Goal: Download file/media

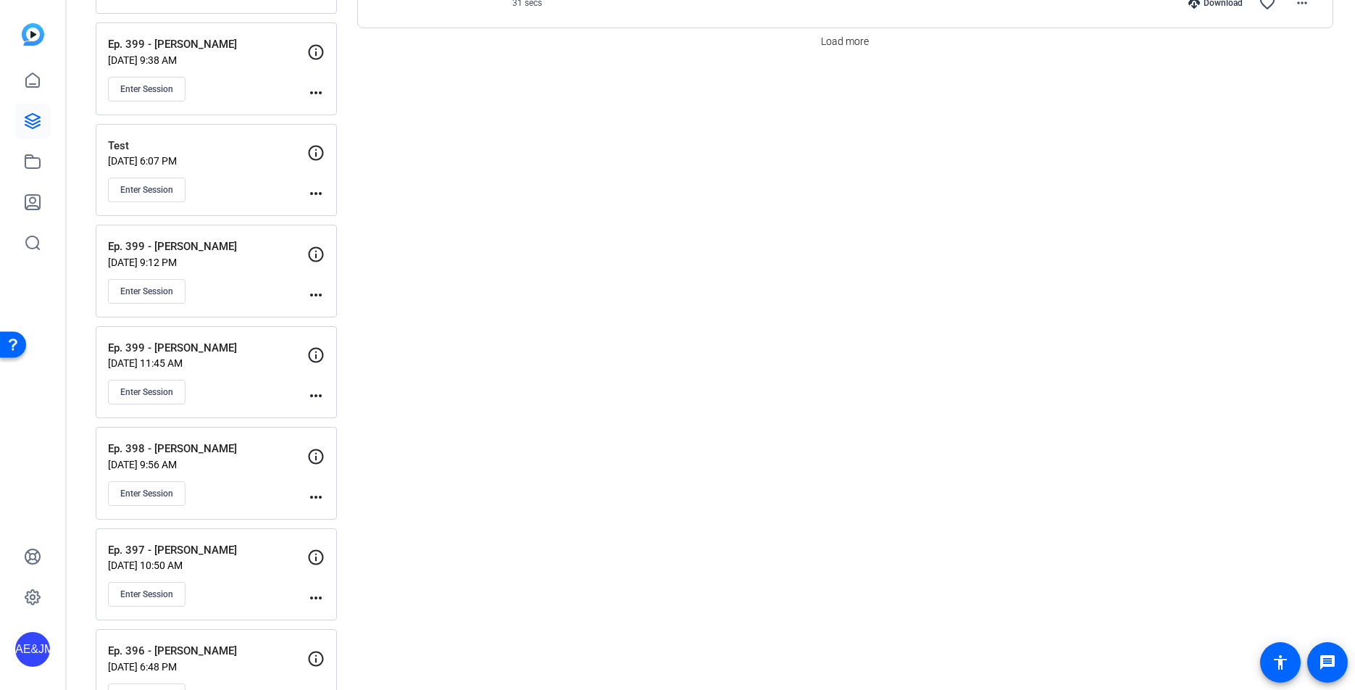
scroll to position [1502, 0]
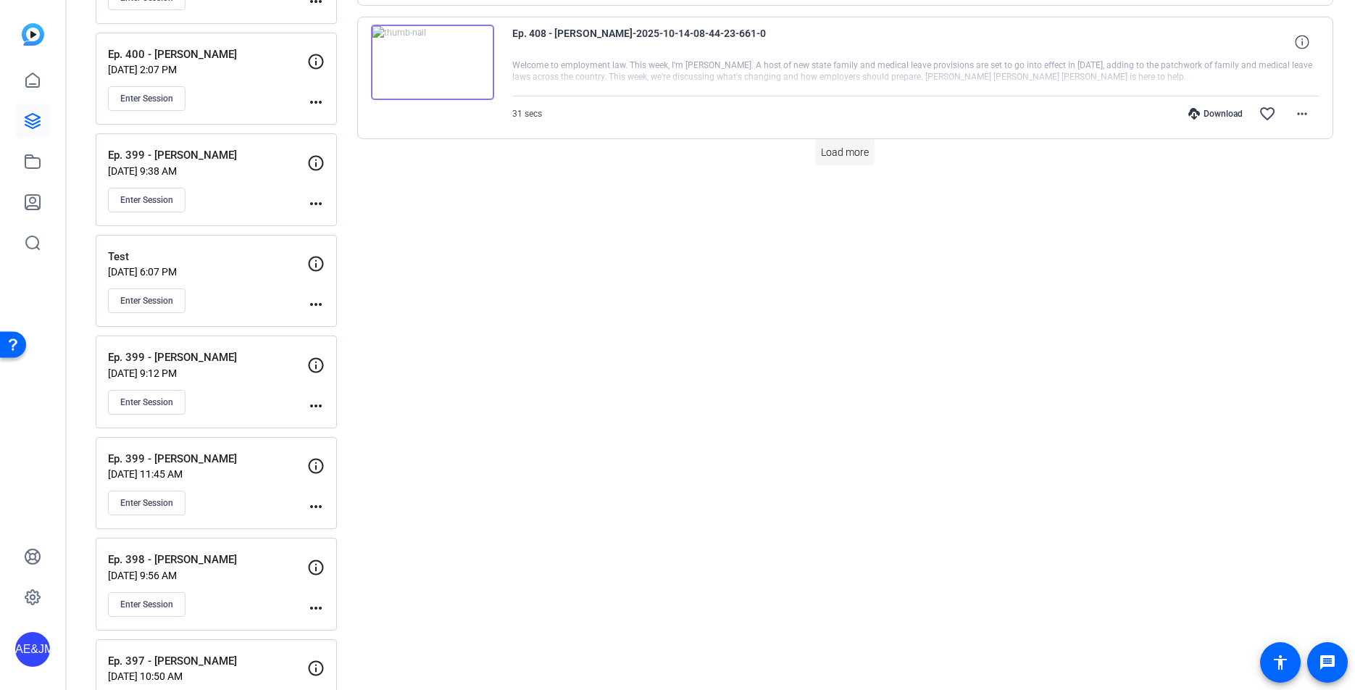
click at [833, 151] on span "Load more" at bounding box center [845, 152] width 48 height 15
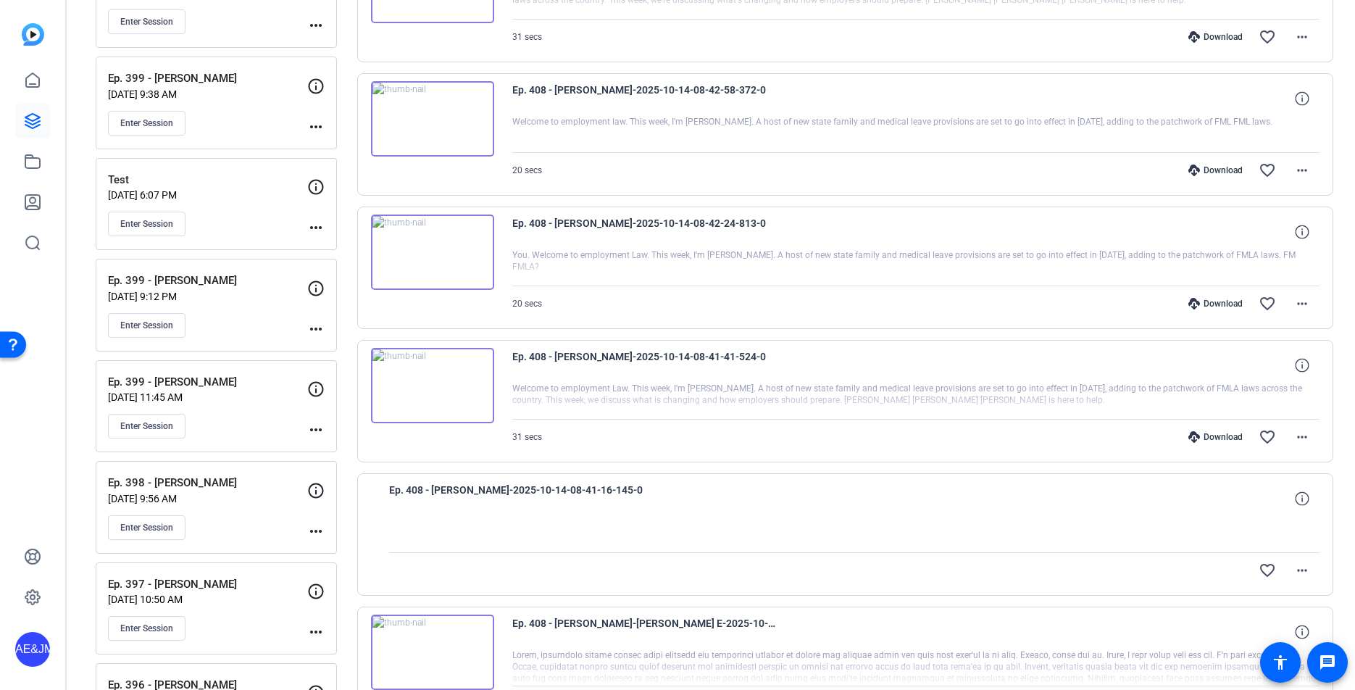
scroll to position [1589, 0]
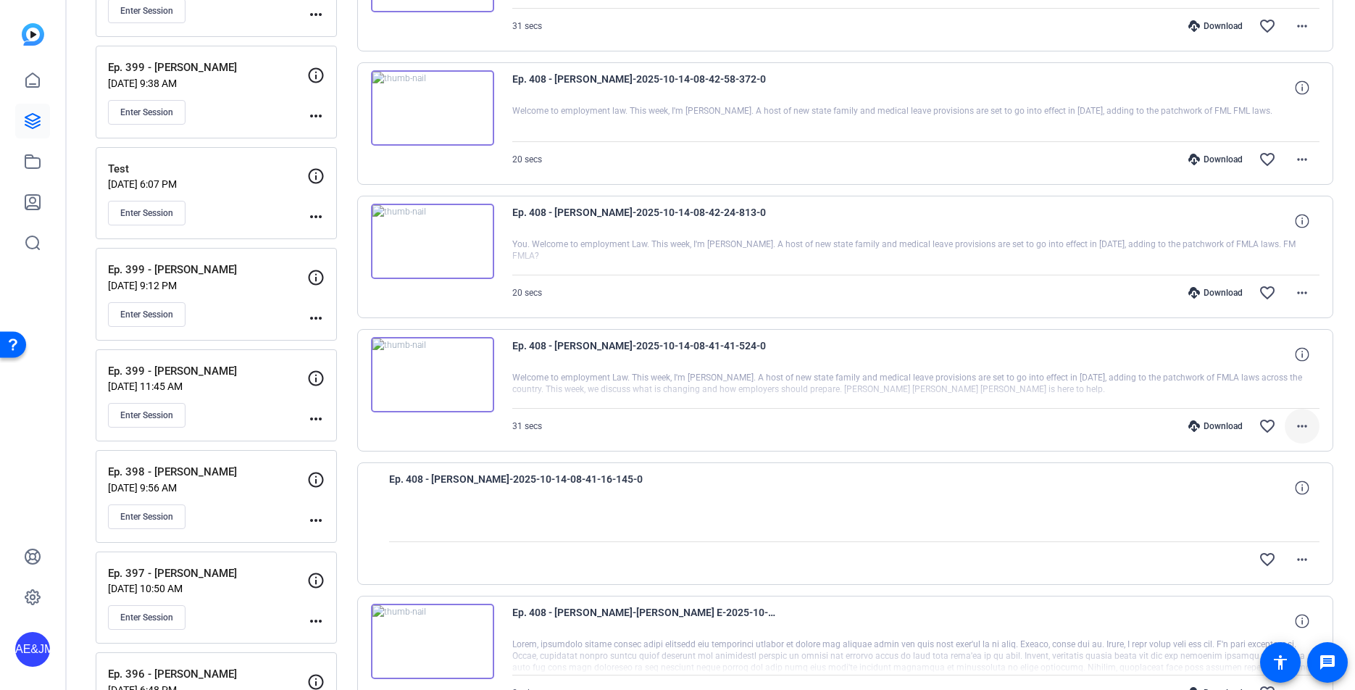
click at [1300, 424] on mat-icon "more_horiz" at bounding box center [1301, 425] width 17 height 17
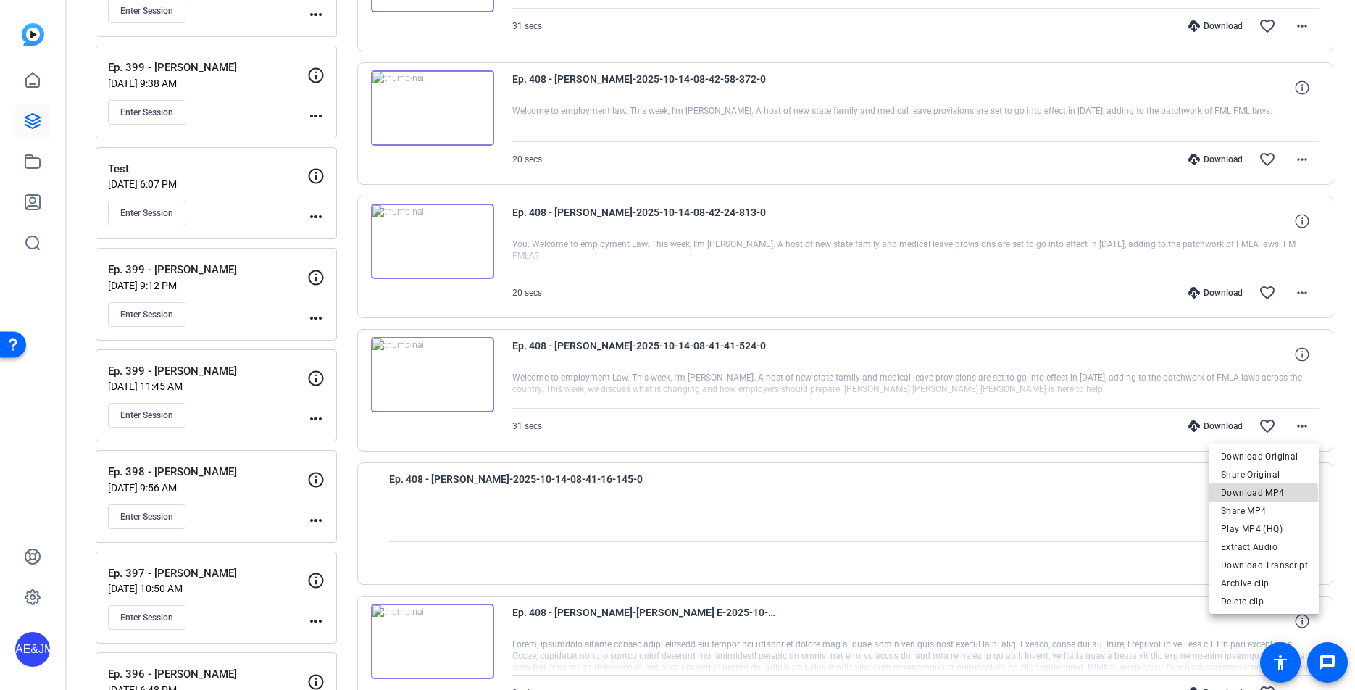
click at [1253, 494] on span "Download MP4" at bounding box center [1264, 492] width 87 height 17
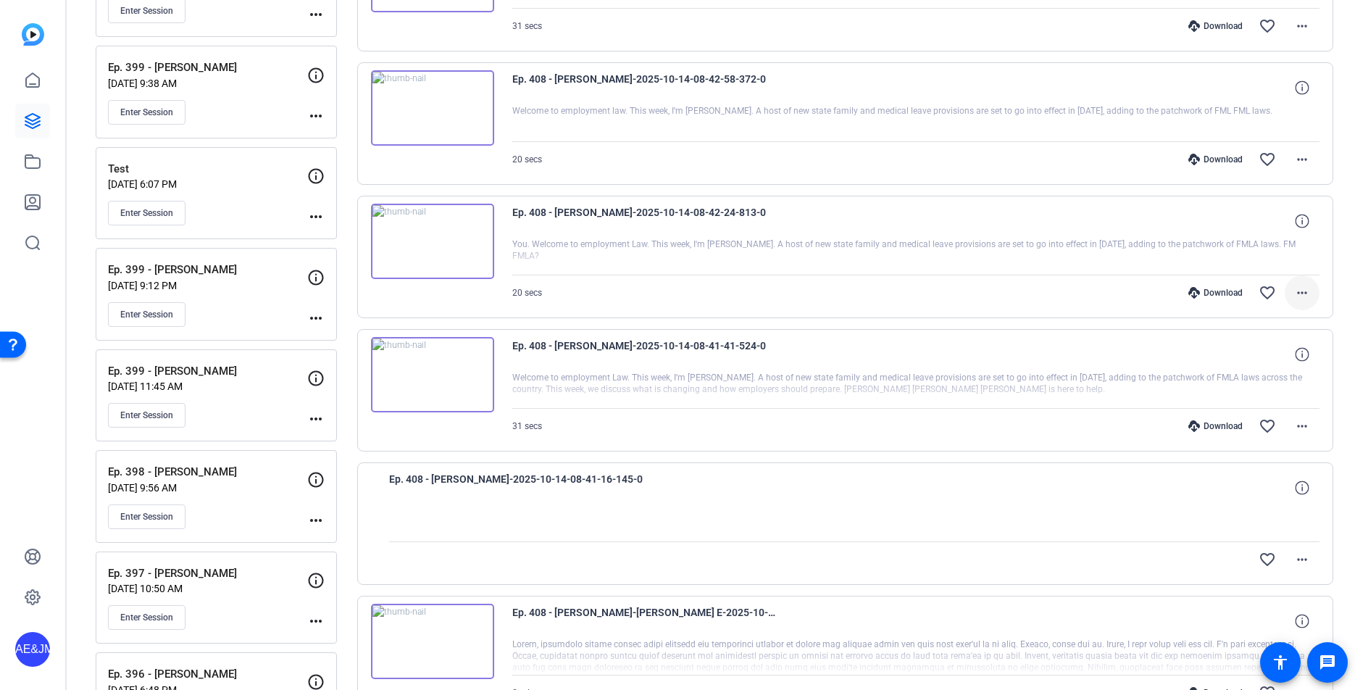
click at [1302, 290] on mat-icon "more_horiz" at bounding box center [1301, 292] width 17 height 17
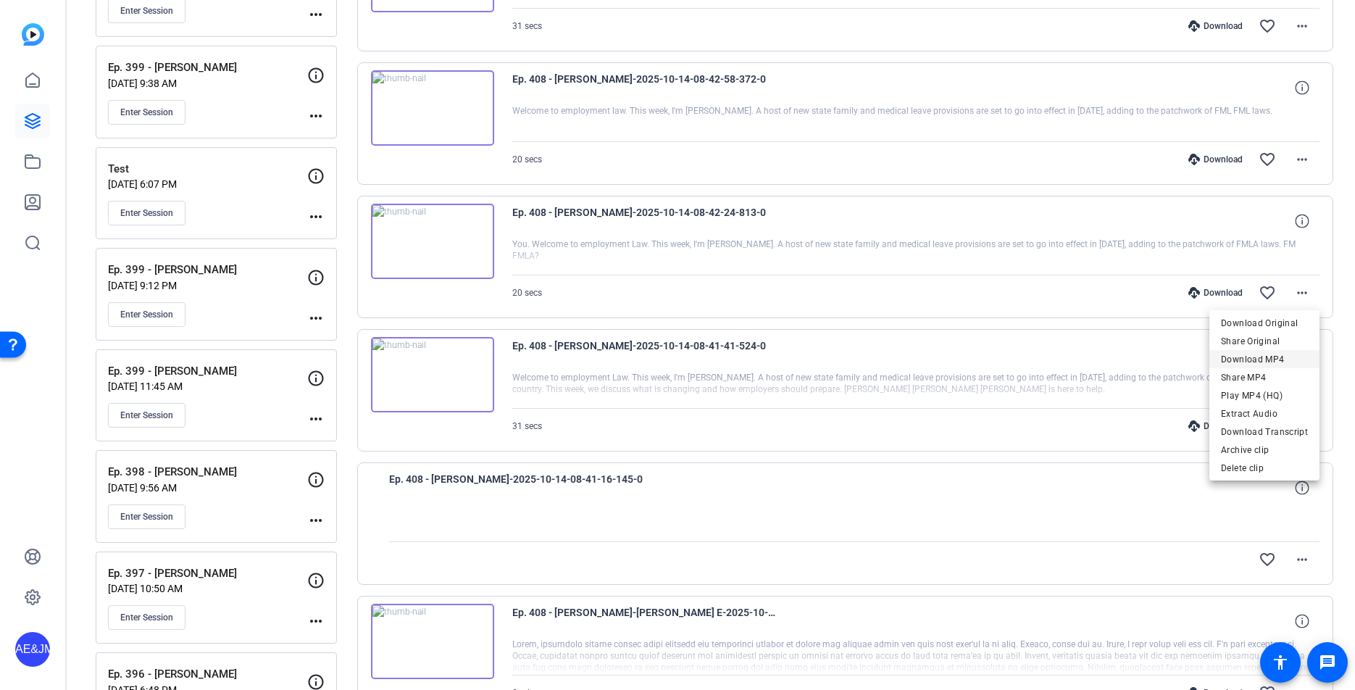
click at [1241, 359] on span "Download MP4" at bounding box center [1264, 359] width 87 height 17
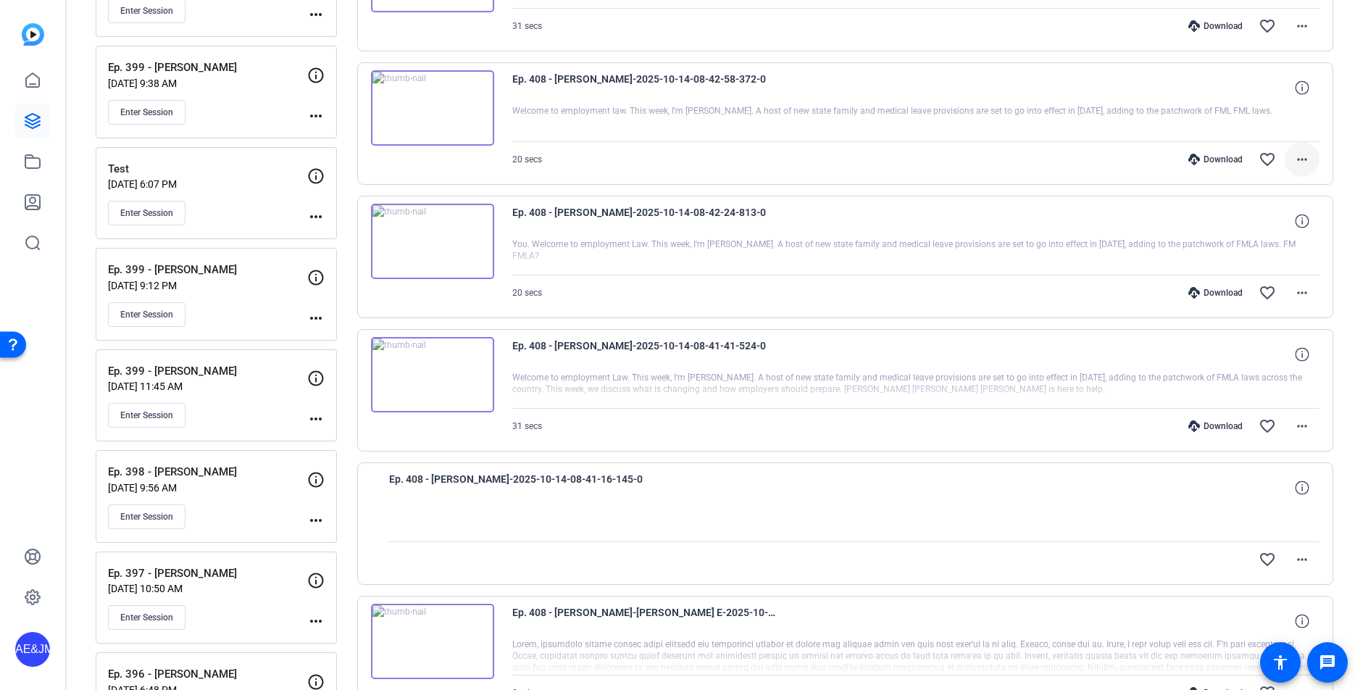
click at [1302, 157] on mat-icon "more_horiz" at bounding box center [1301, 159] width 17 height 17
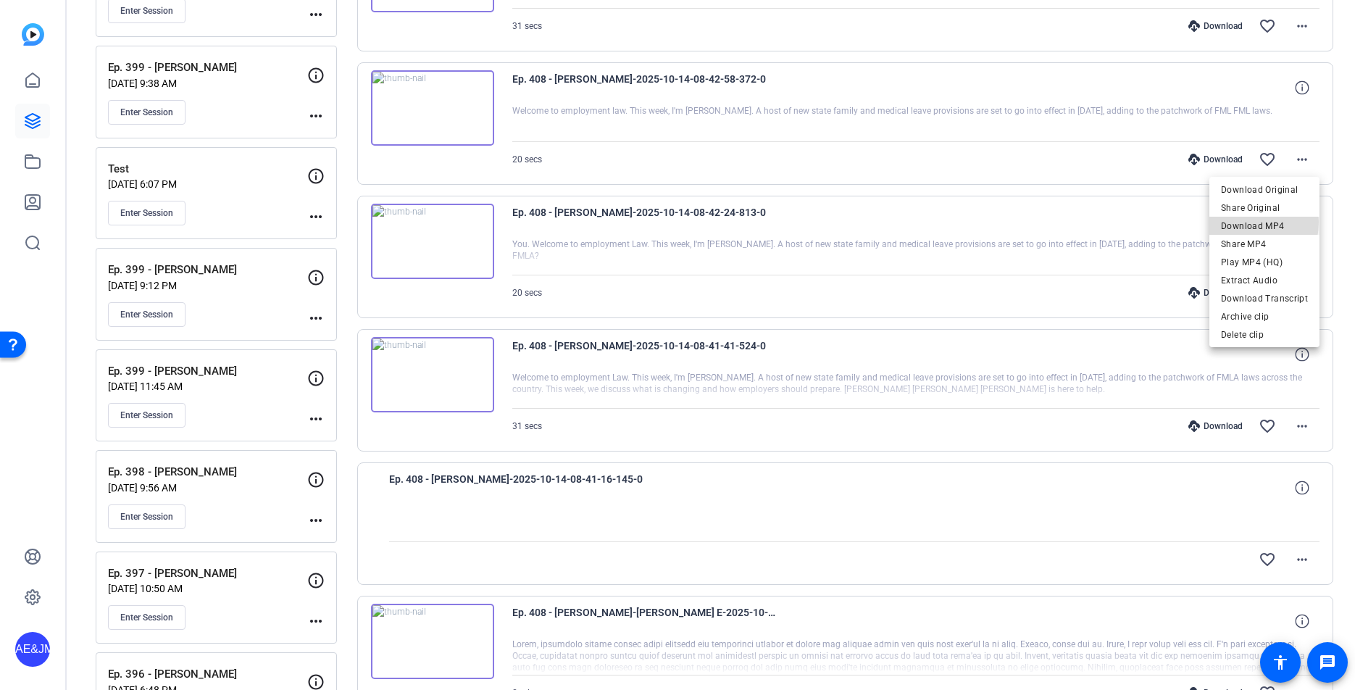
click at [1234, 222] on span "Download MP4" at bounding box center [1264, 225] width 87 height 17
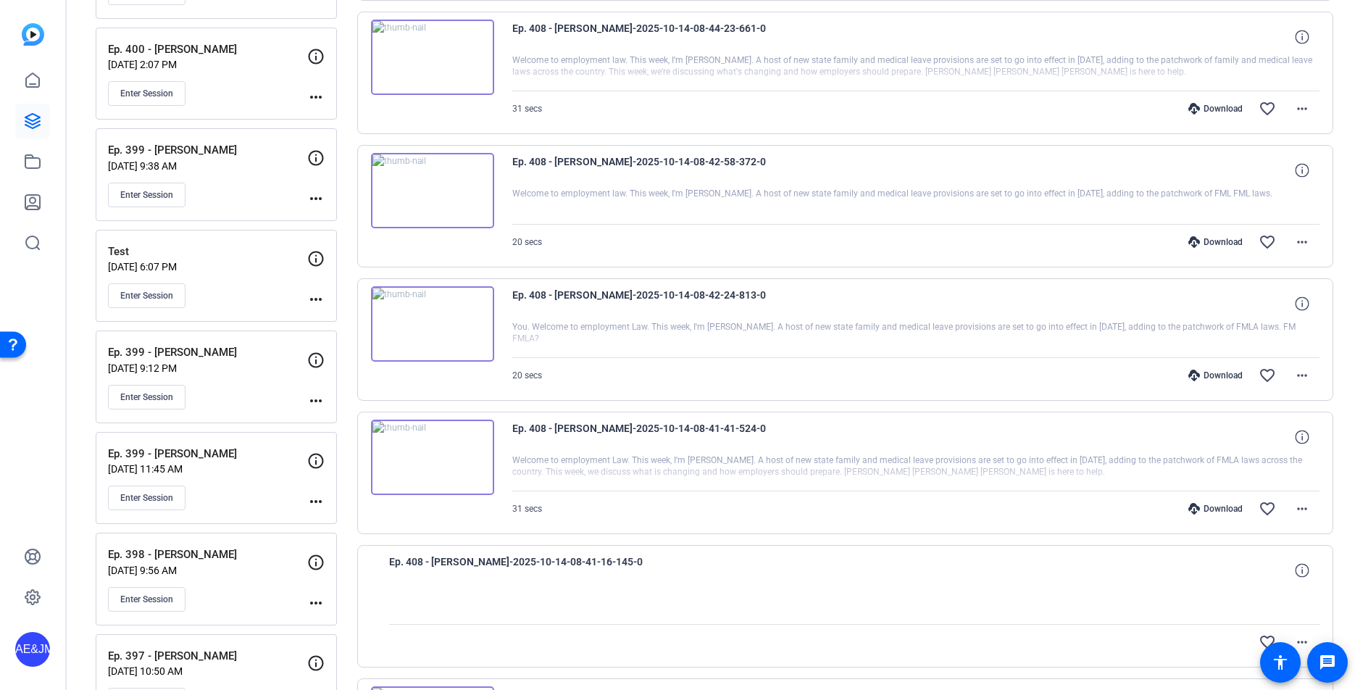
scroll to position [1504, 0]
click at [1307, 113] on mat-icon "more_horiz" at bounding box center [1301, 110] width 17 height 17
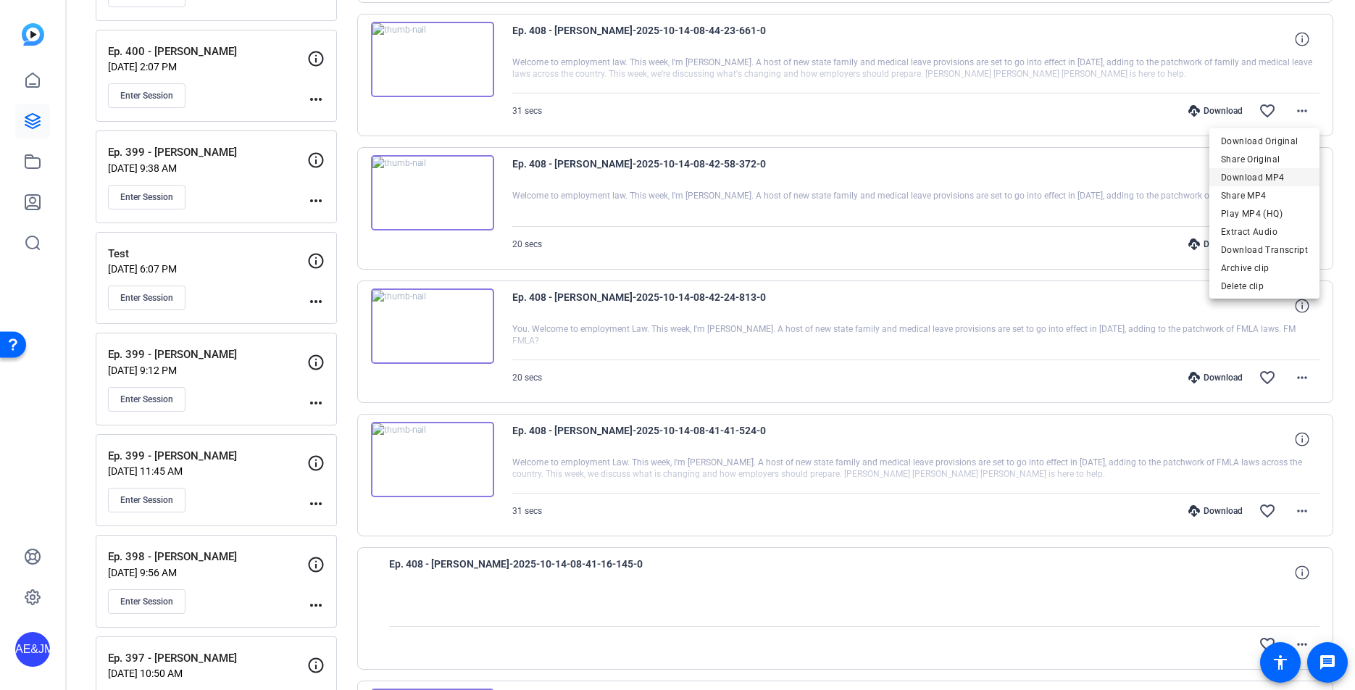
click at [1245, 181] on span "Download MP4" at bounding box center [1264, 177] width 87 height 17
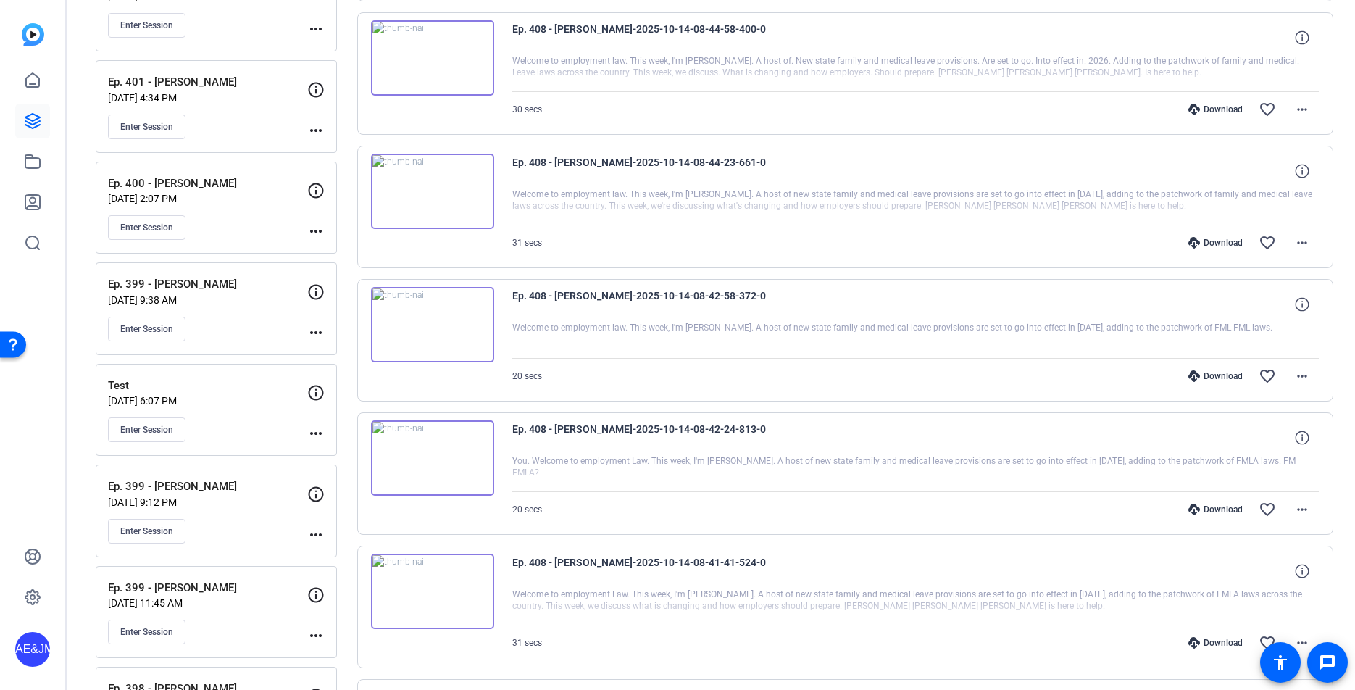
scroll to position [1358, 0]
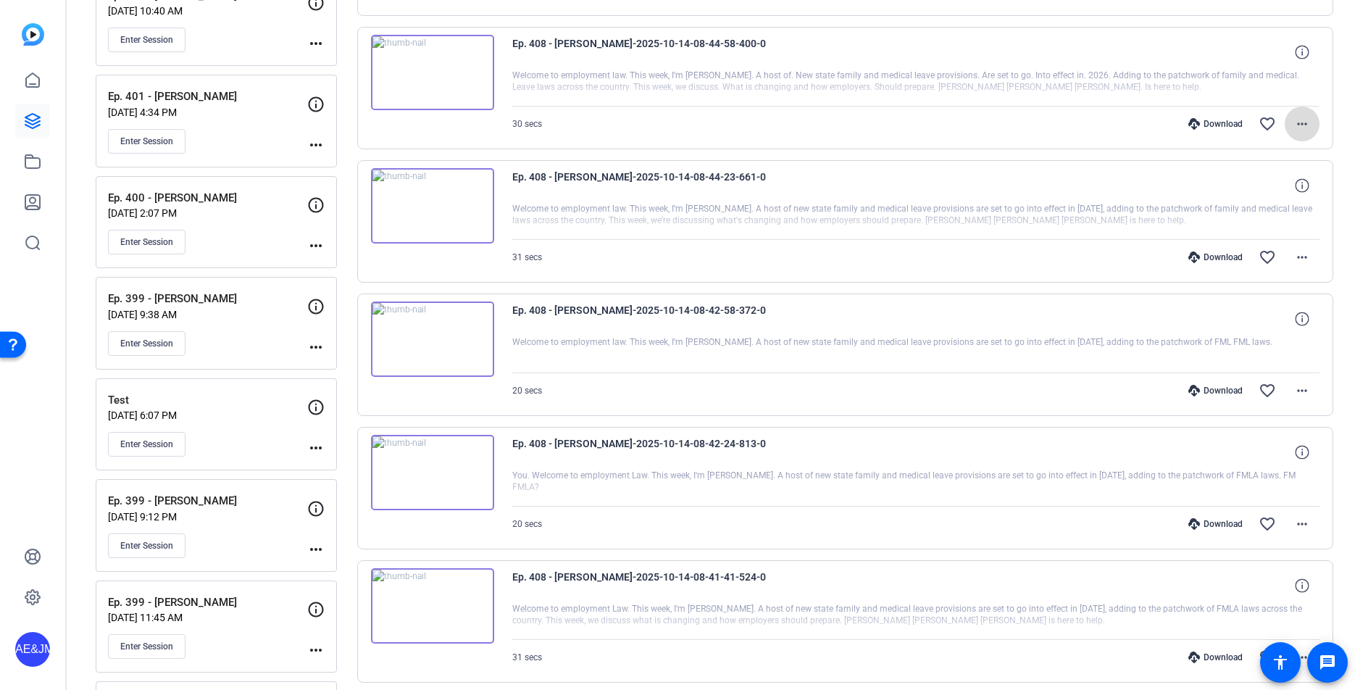
drag, startPoint x: 1299, startPoint y: 125, endPoint x: 1296, endPoint y: 138, distance: 12.8
click at [1299, 127] on mat-icon "more_horiz" at bounding box center [1301, 123] width 17 height 17
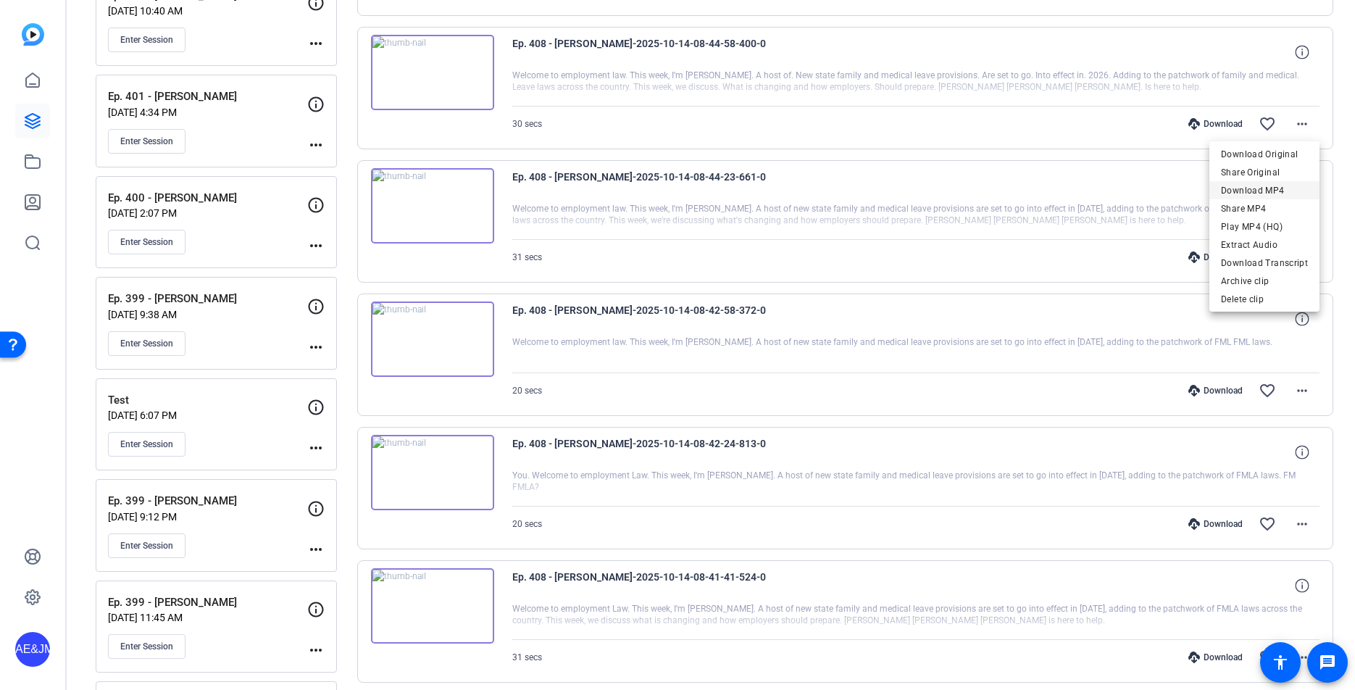
click at [1262, 191] on span "Download MP4" at bounding box center [1264, 190] width 87 height 17
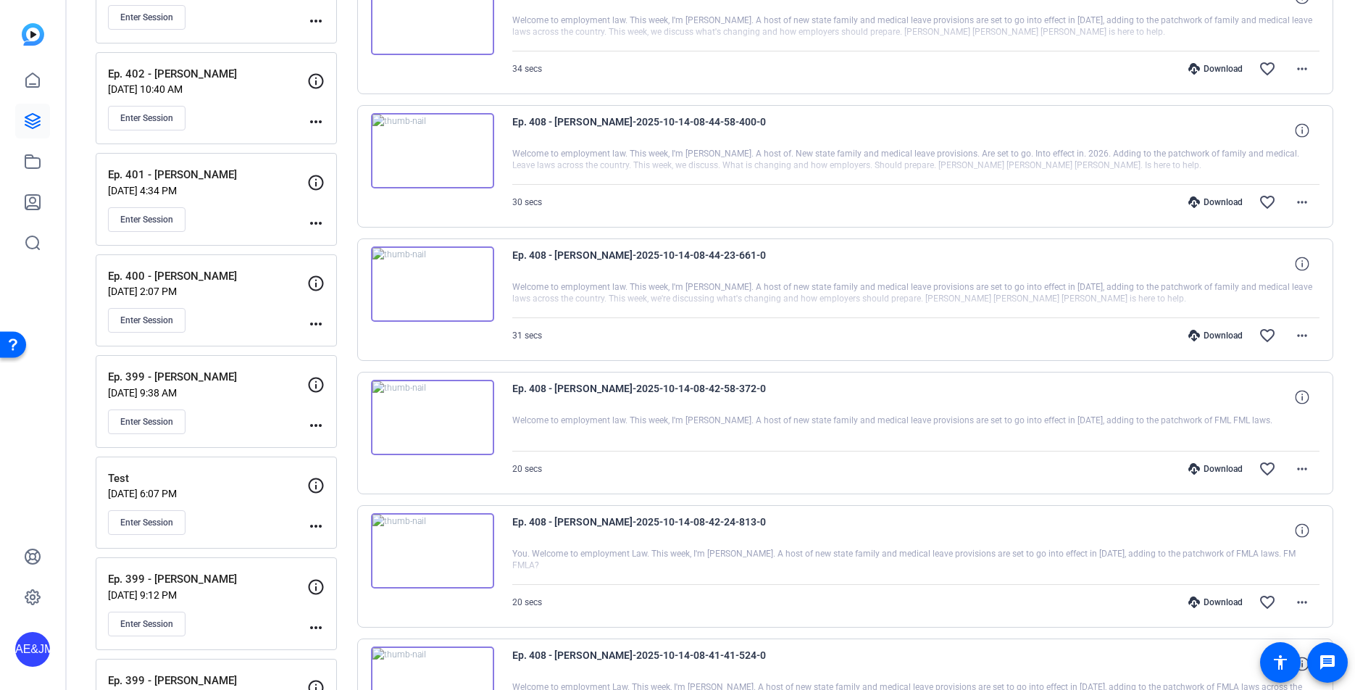
scroll to position [1238, 0]
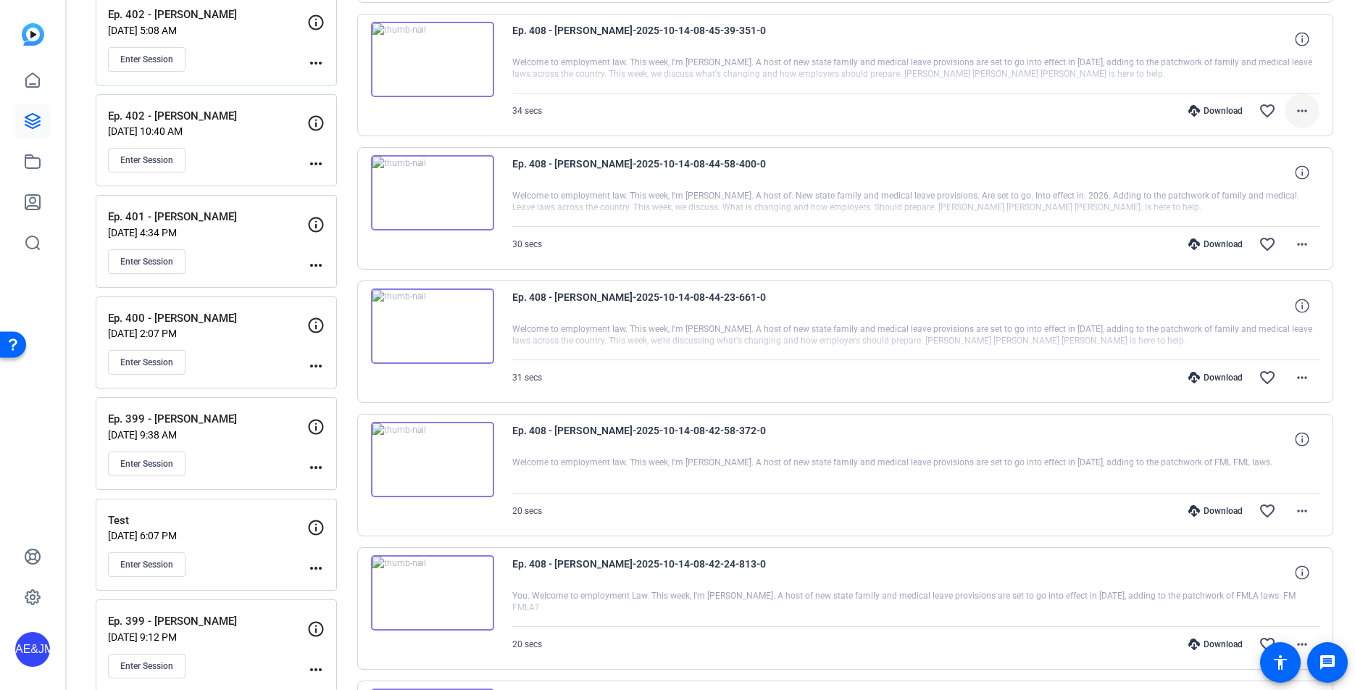
click at [1309, 112] on mat-icon "more_horiz" at bounding box center [1301, 110] width 17 height 17
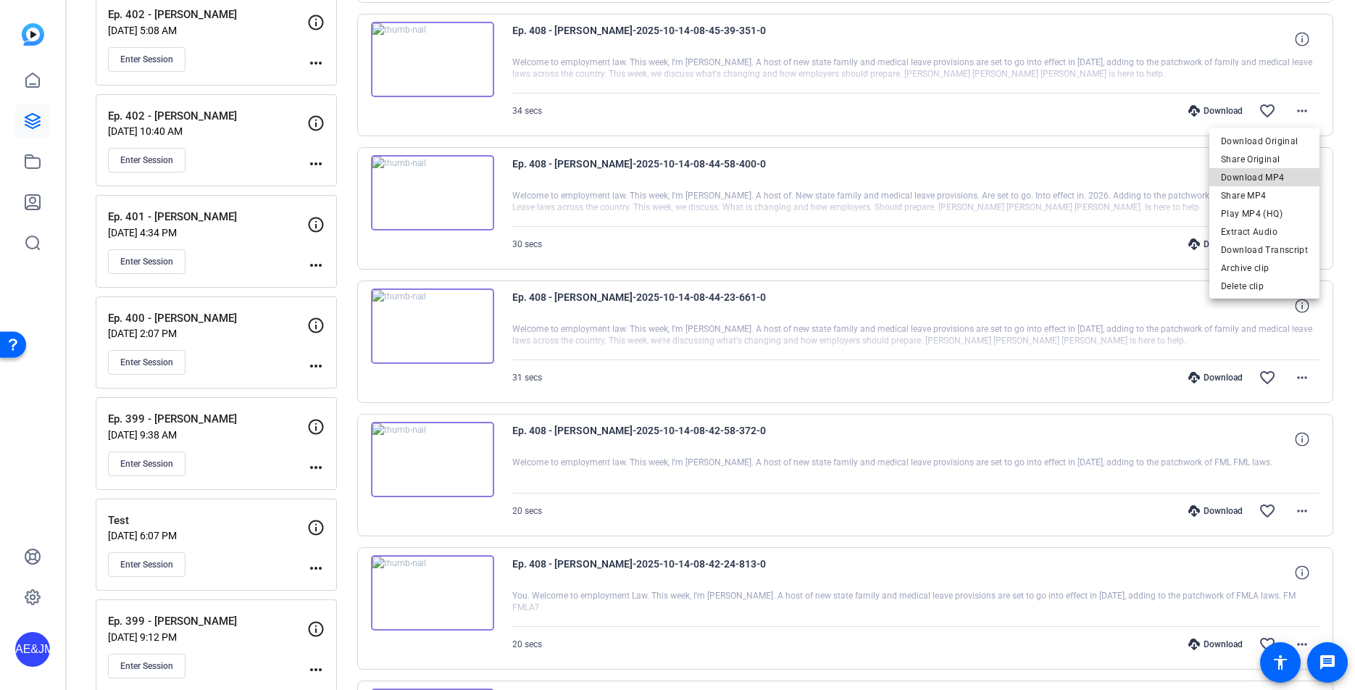
click at [1284, 178] on span "Download MP4" at bounding box center [1264, 177] width 87 height 17
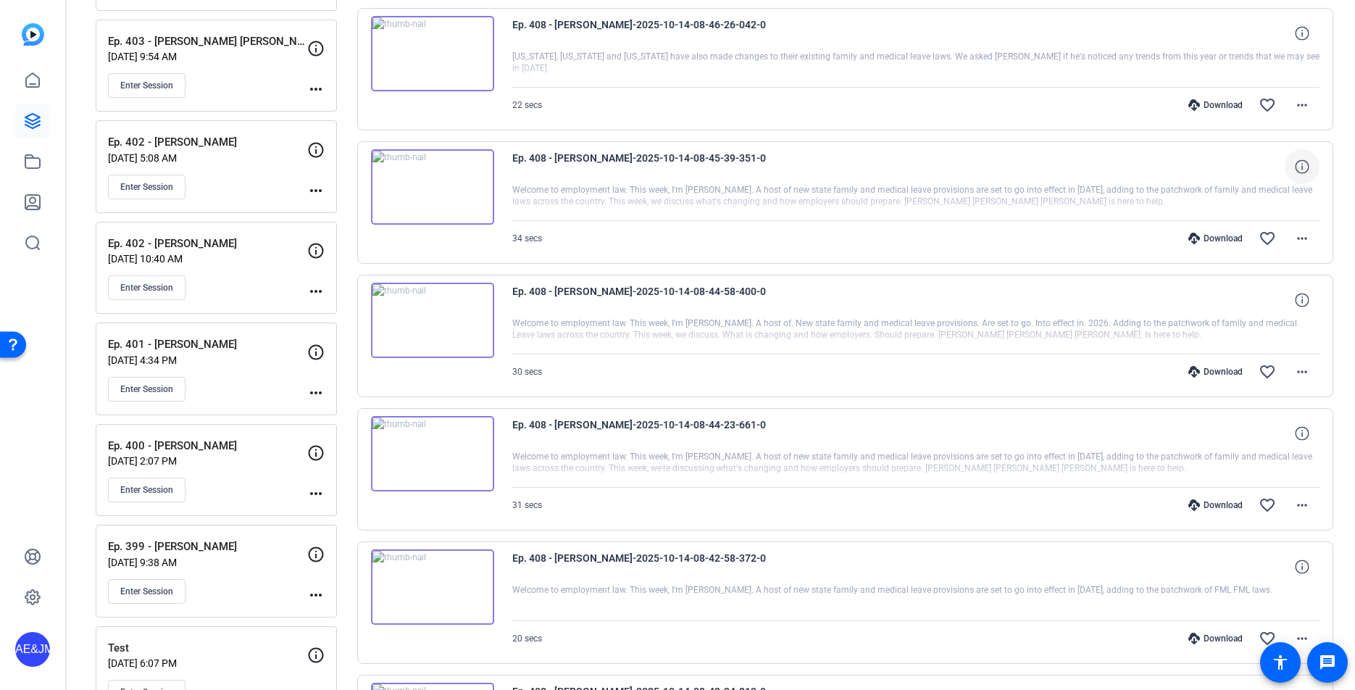
scroll to position [1108, 0]
click at [1303, 103] on mat-icon "more_horiz" at bounding box center [1301, 107] width 17 height 17
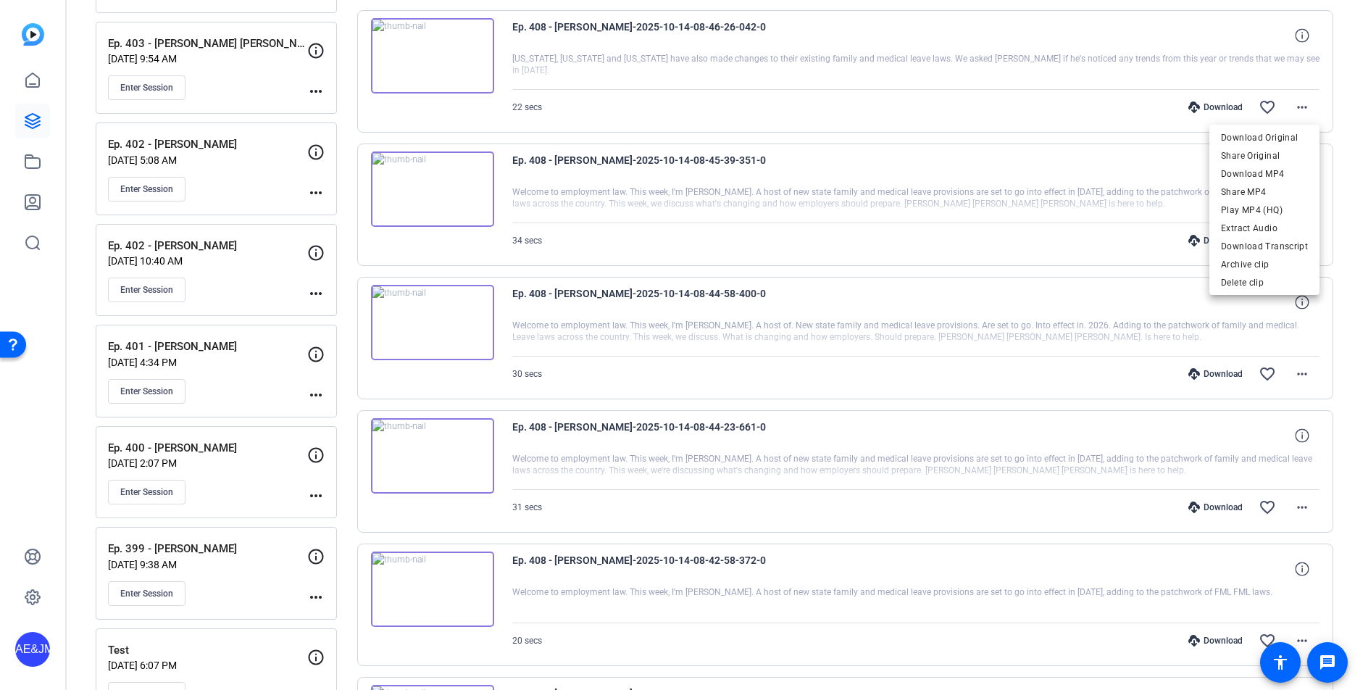
click at [1277, 173] on span "Download MP4" at bounding box center [1264, 173] width 87 height 17
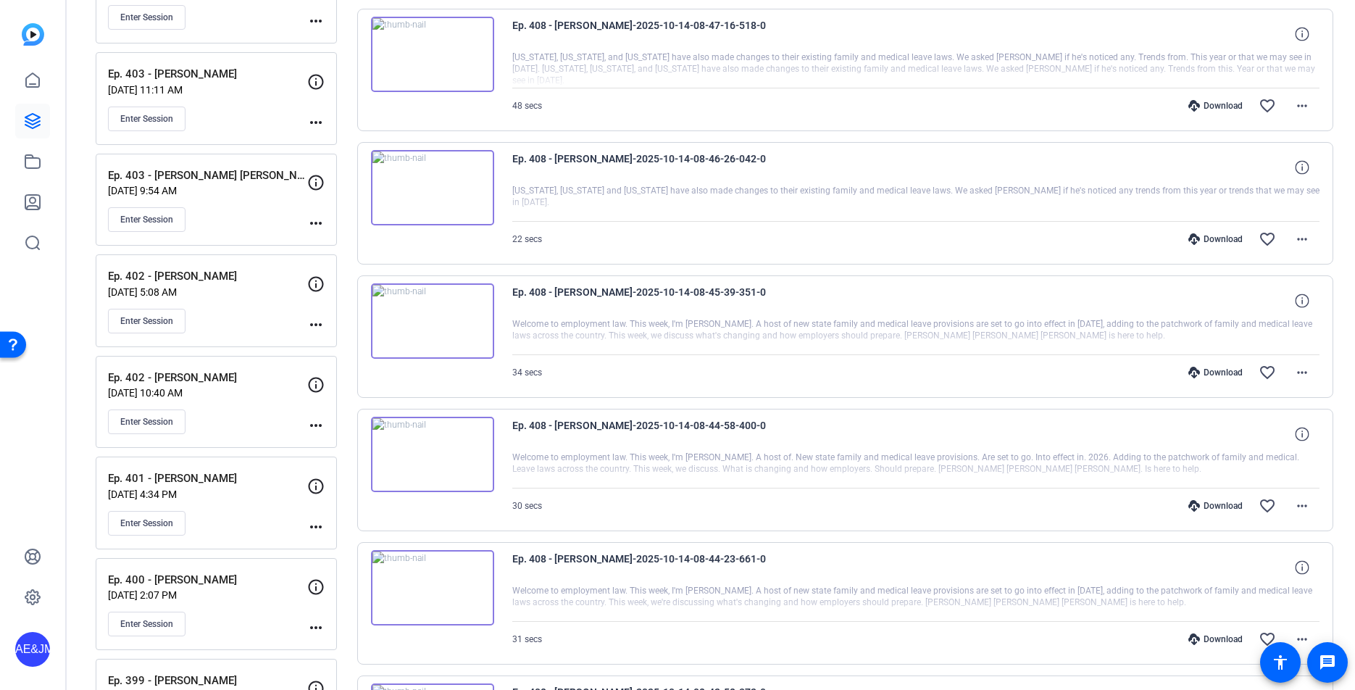
scroll to position [975, 0]
click at [1297, 110] on mat-icon "more_horiz" at bounding box center [1301, 107] width 17 height 17
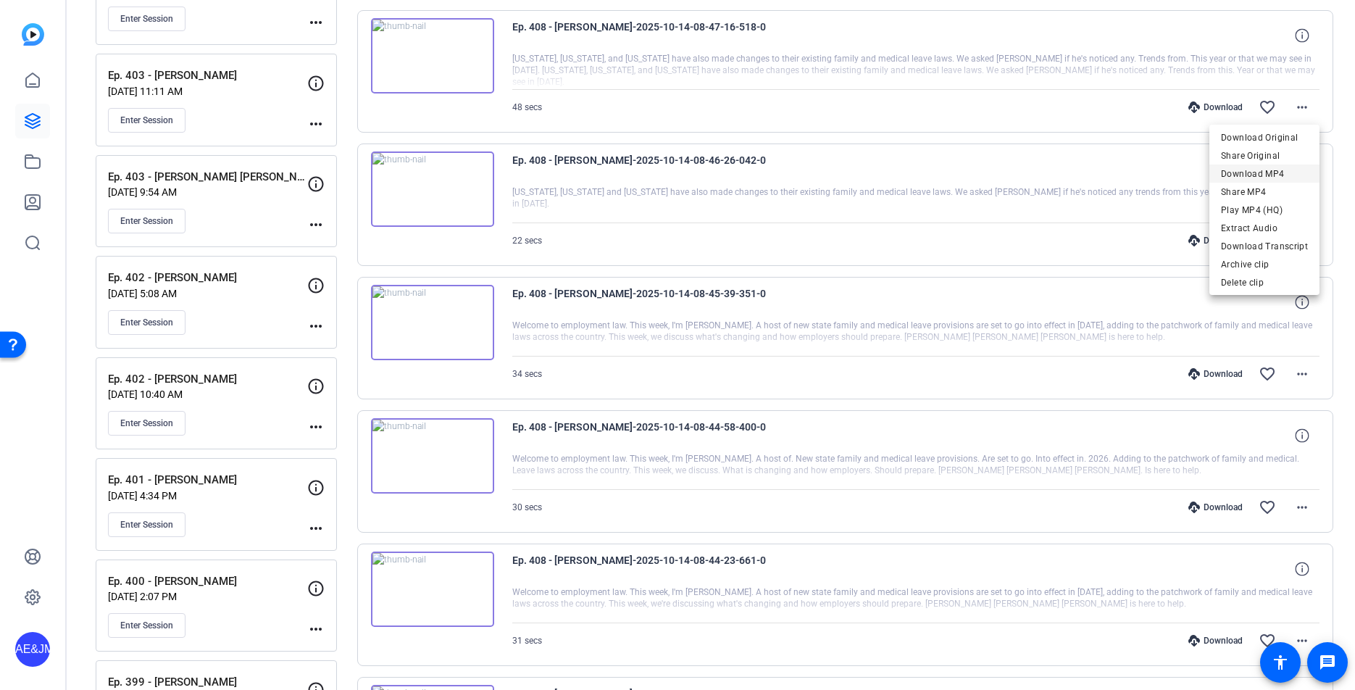
click at [1297, 180] on span "Download MP4" at bounding box center [1264, 173] width 87 height 17
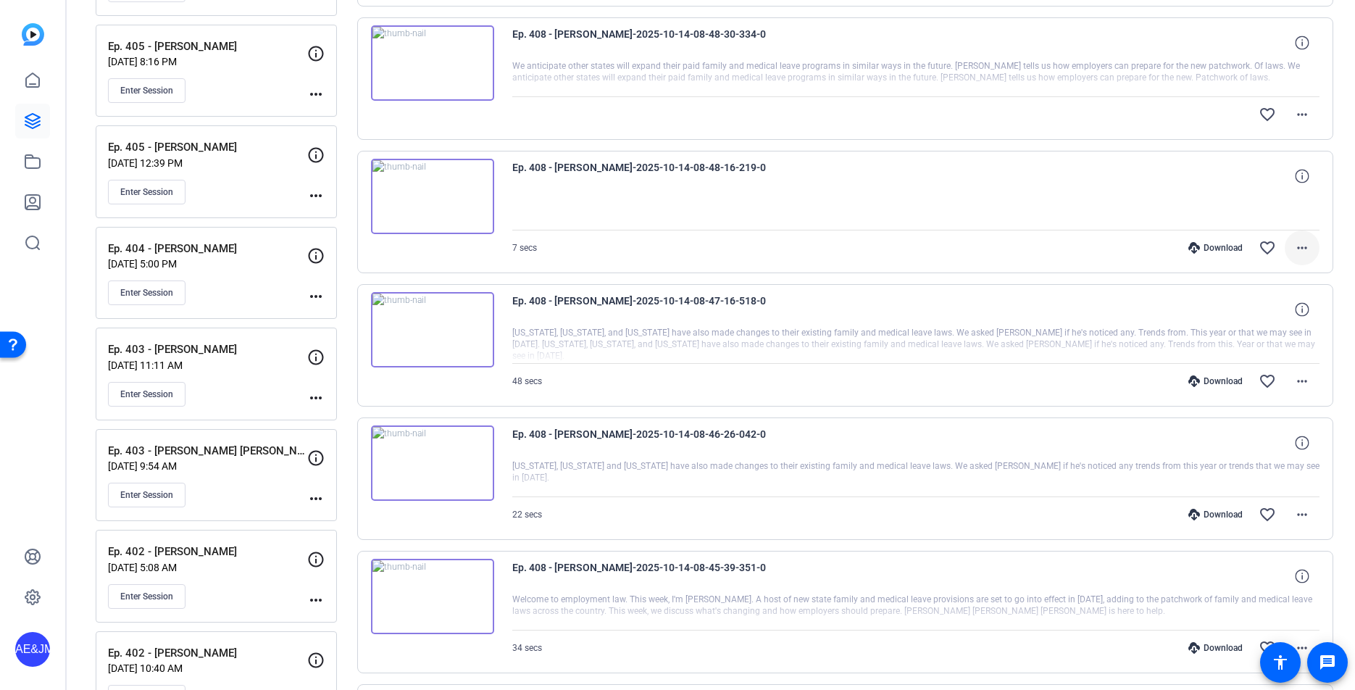
scroll to position [699, 0]
click at [1304, 111] on mat-icon "more_horiz" at bounding box center [1301, 116] width 17 height 17
click at [1080, 144] on div at bounding box center [677, 345] width 1355 height 690
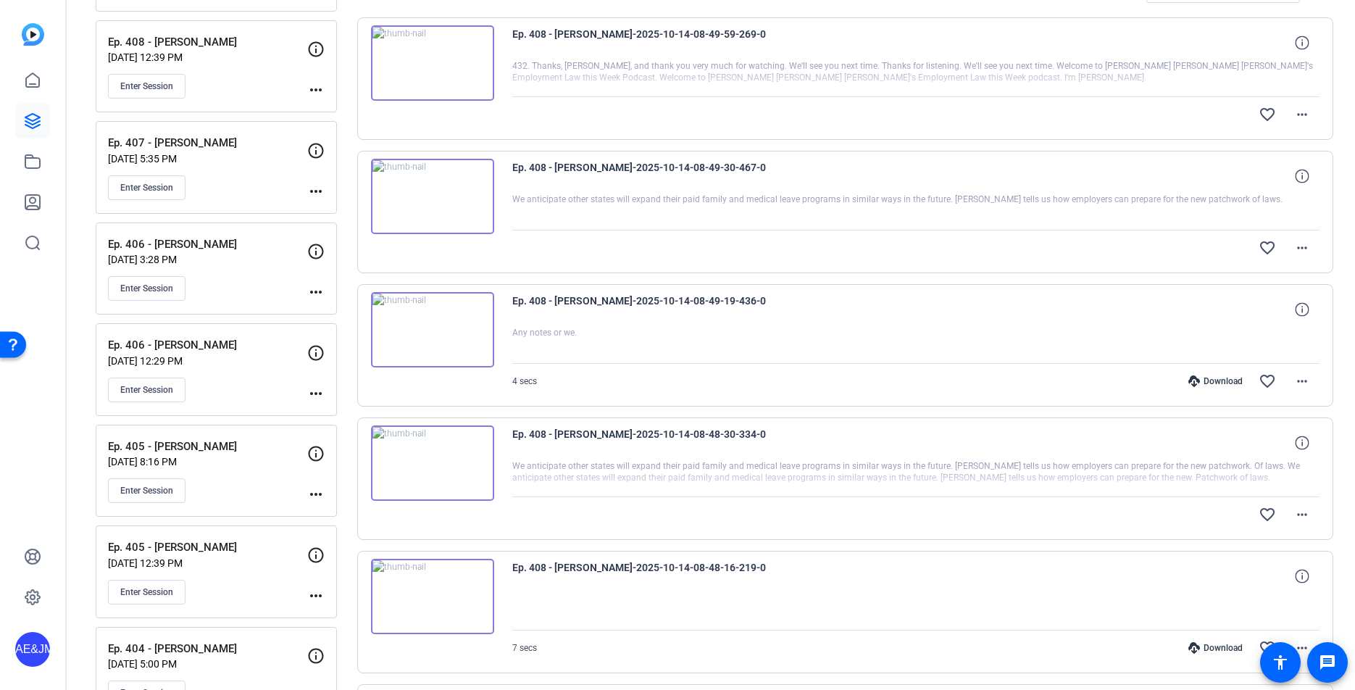
scroll to position [319, 0]
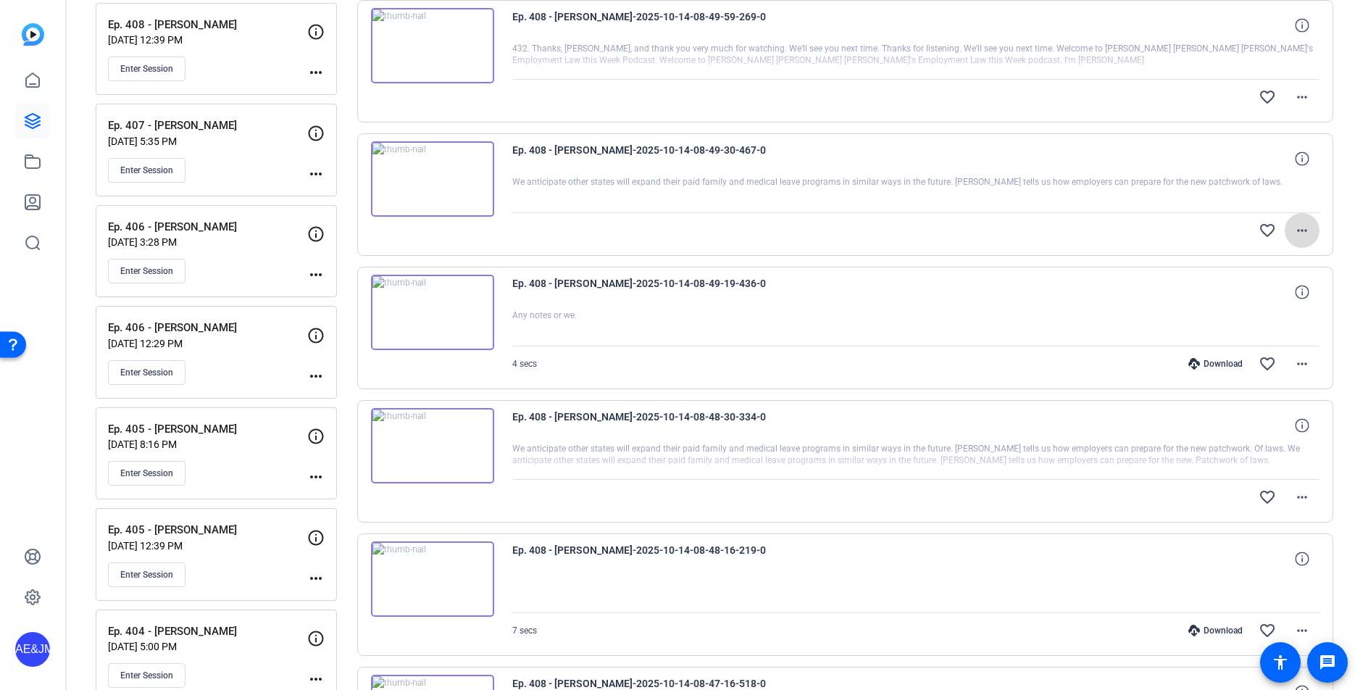
click at [1305, 225] on mat-icon "more_horiz" at bounding box center [1301, 230] width 17 height 17
click at [1305, 227] on div at bounding box center [677, 345] width 1355 height 690
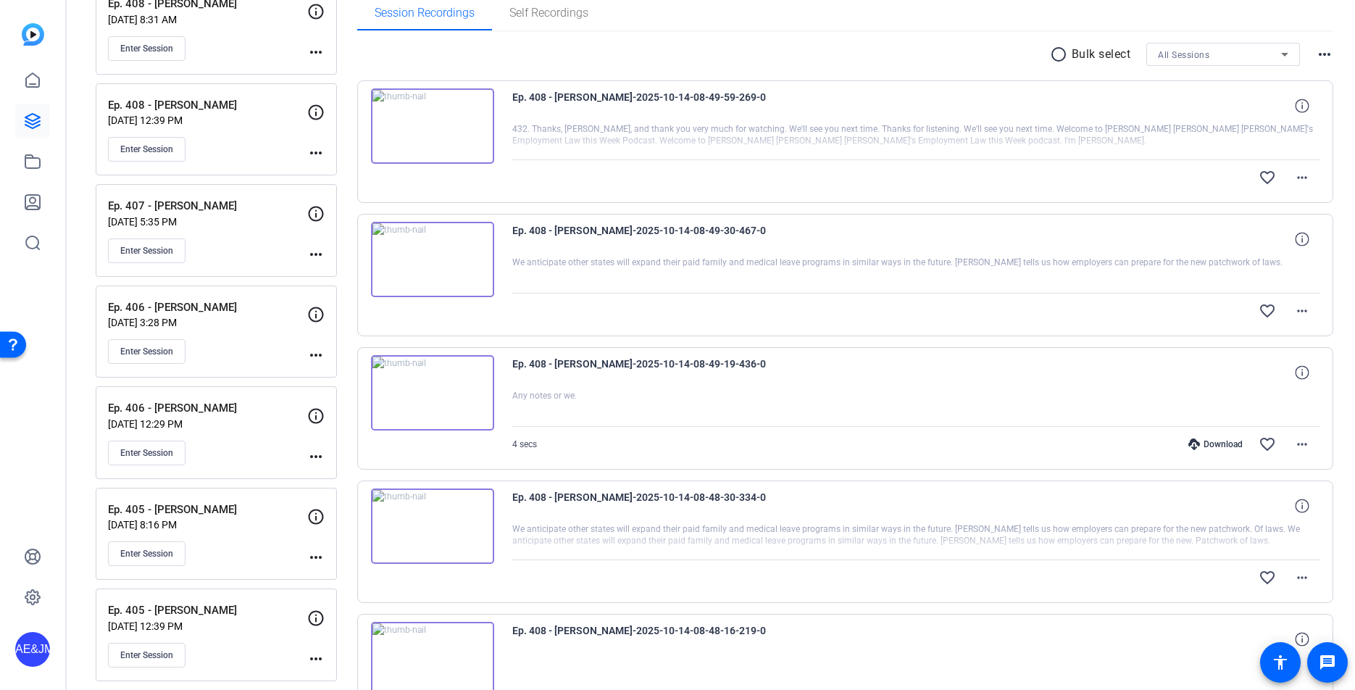
scroll to position [159, 0]
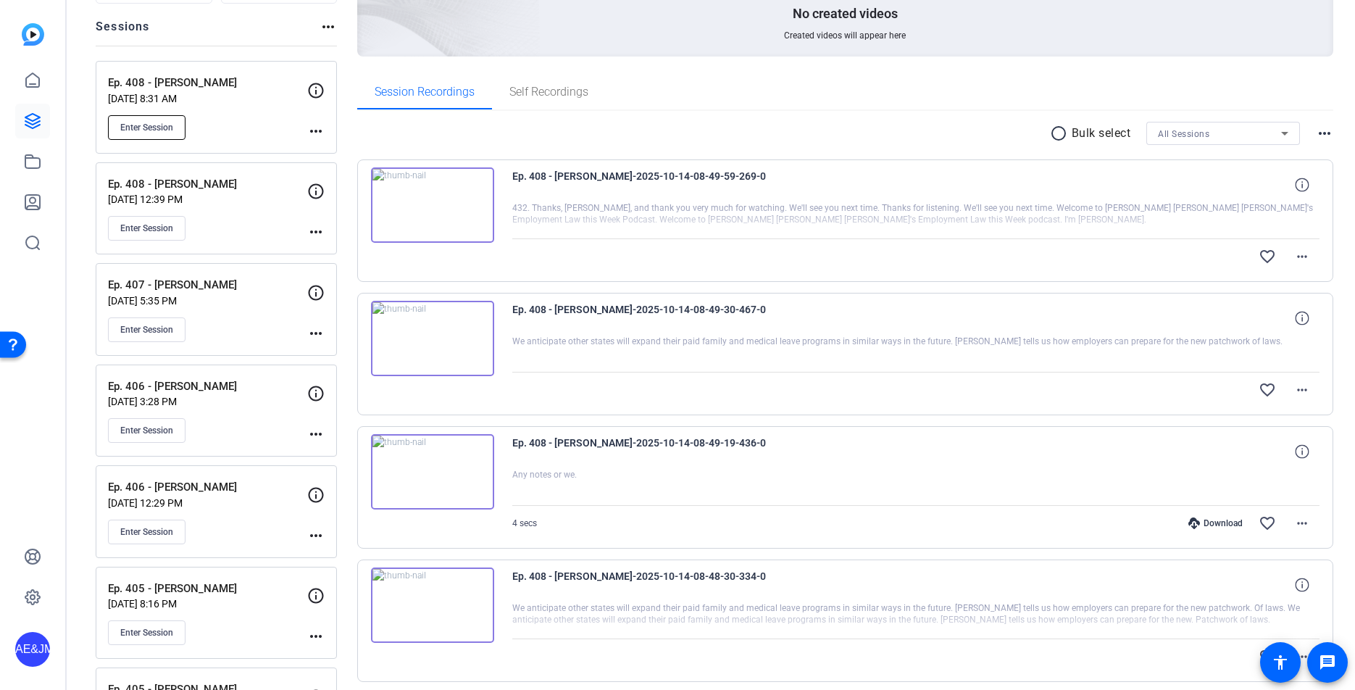
click at [151, 120] on button "Enter Session" at bounding box center [147, 127] width 78 height 25
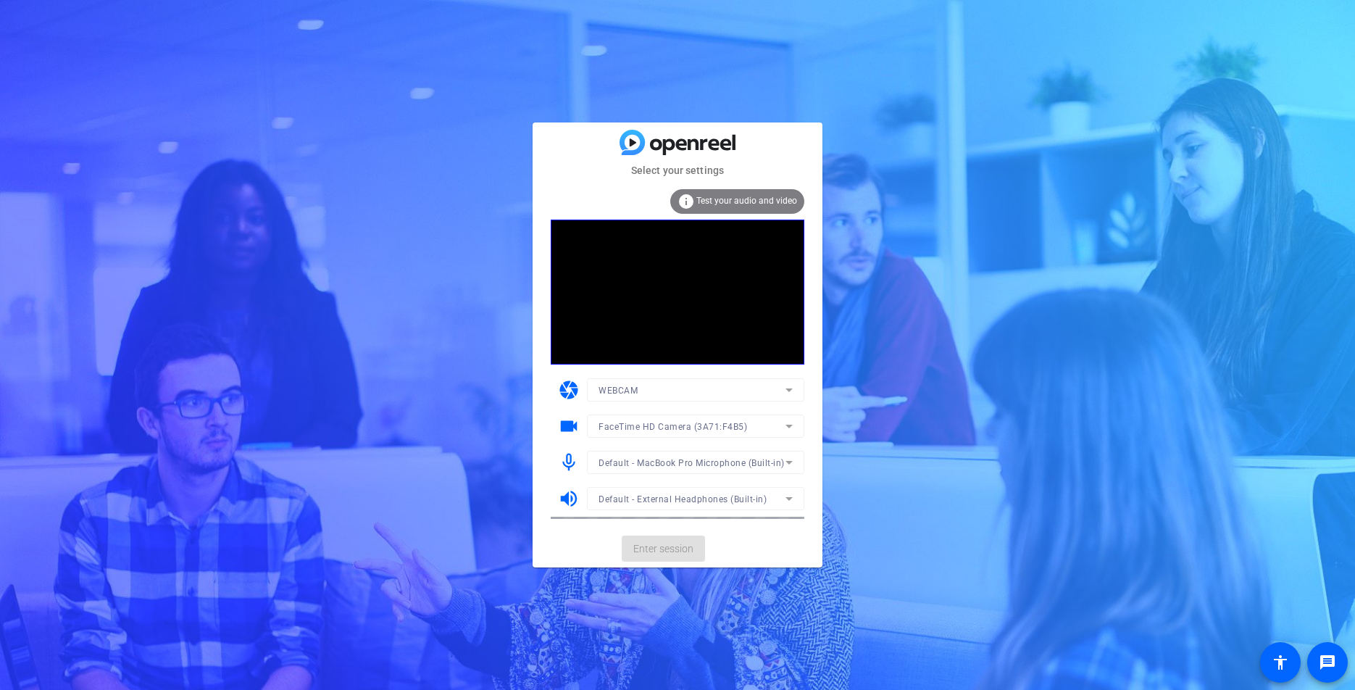
click at [644, 548] on mat-card-actions "Enter session" at bounding box center [677, 548] width 290 height 38
click at [644, 548] on span "Enter session" at bounding box center [663, 548] width 60 height 15
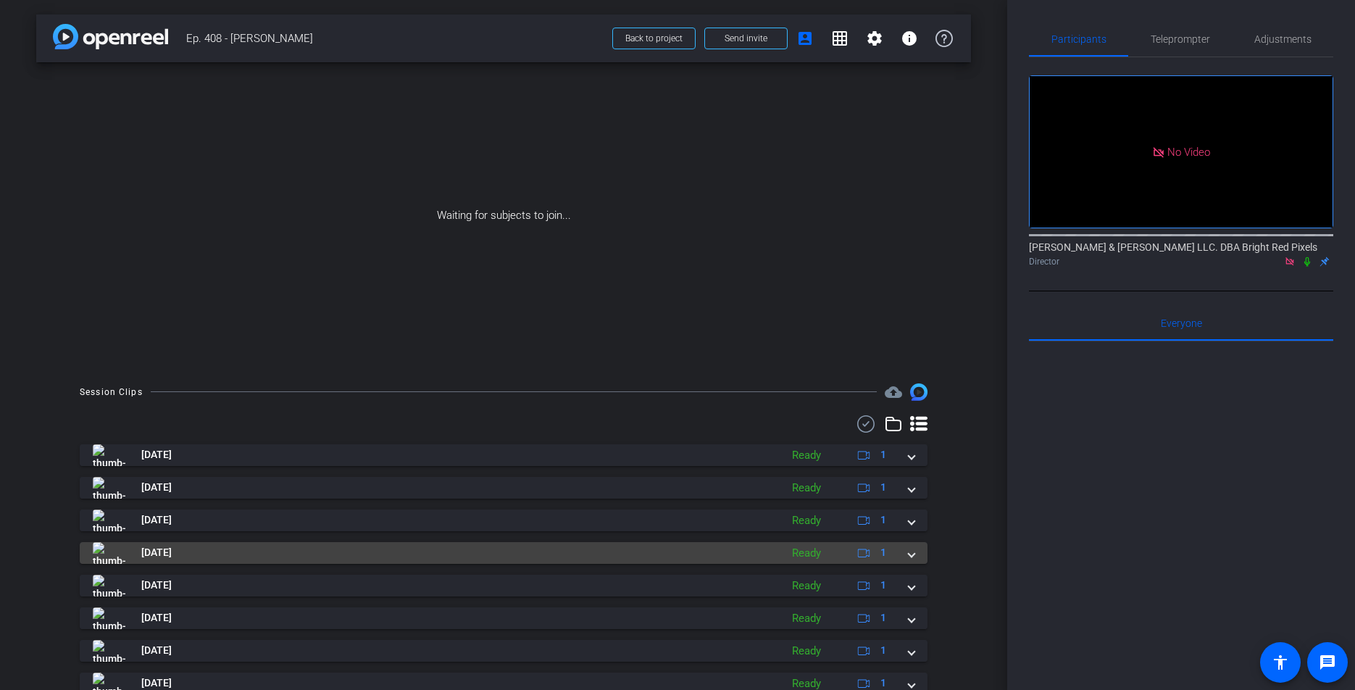
scroll to position [121, 0]
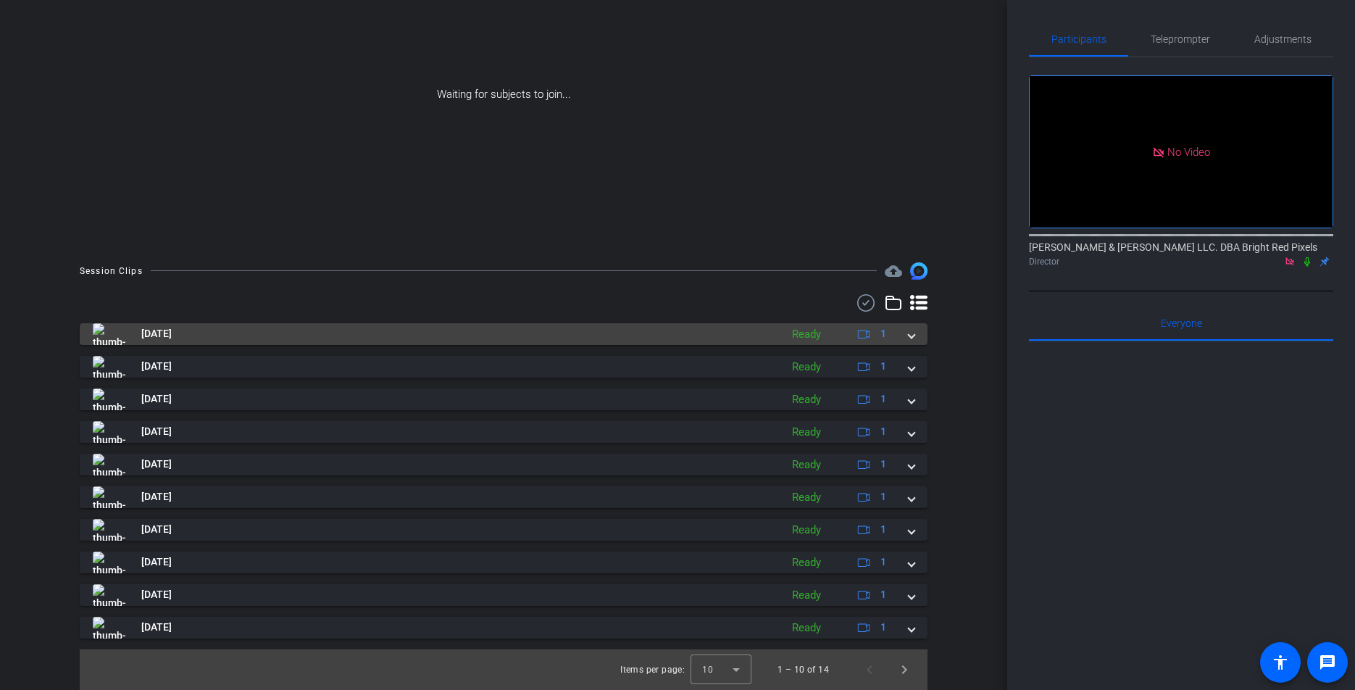
click at [903, 328] on div "Oct 14, 2025 Ready 1" at bounding box center [501, 334] width 816 height 22
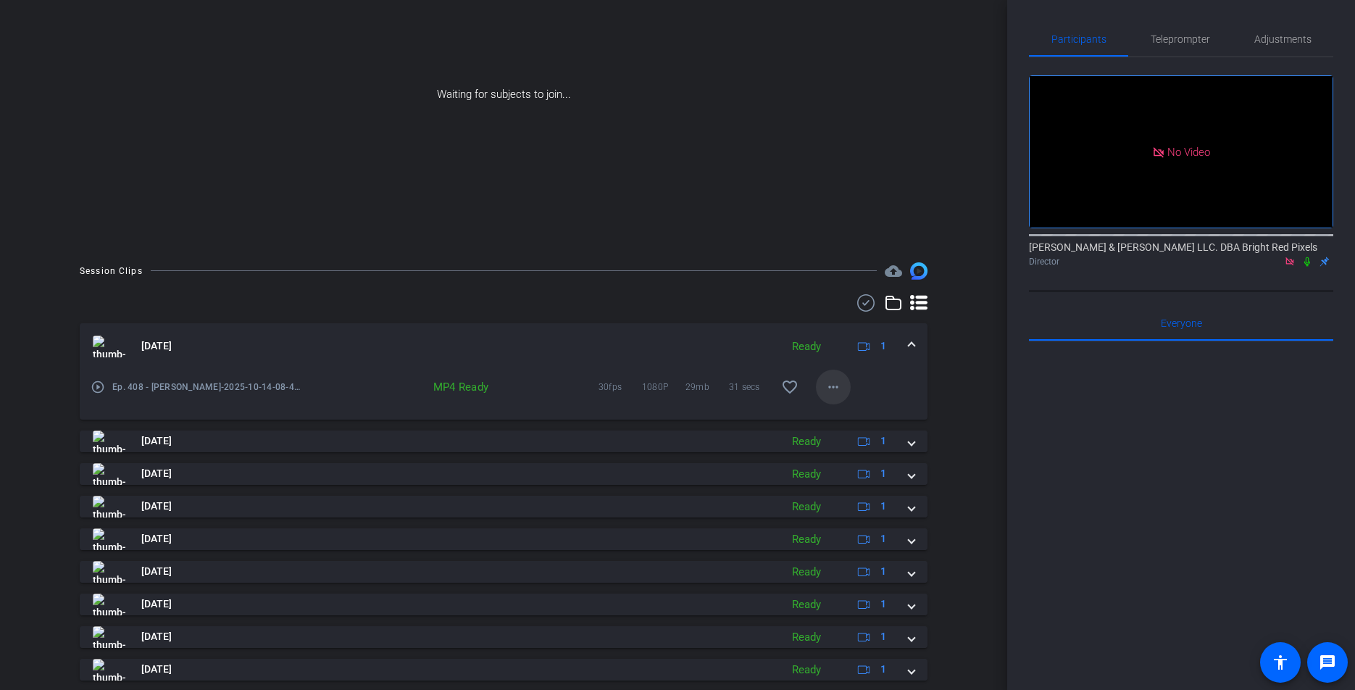
click at [845, 380] on span at bounding box center [833, 386] width 35 height 35
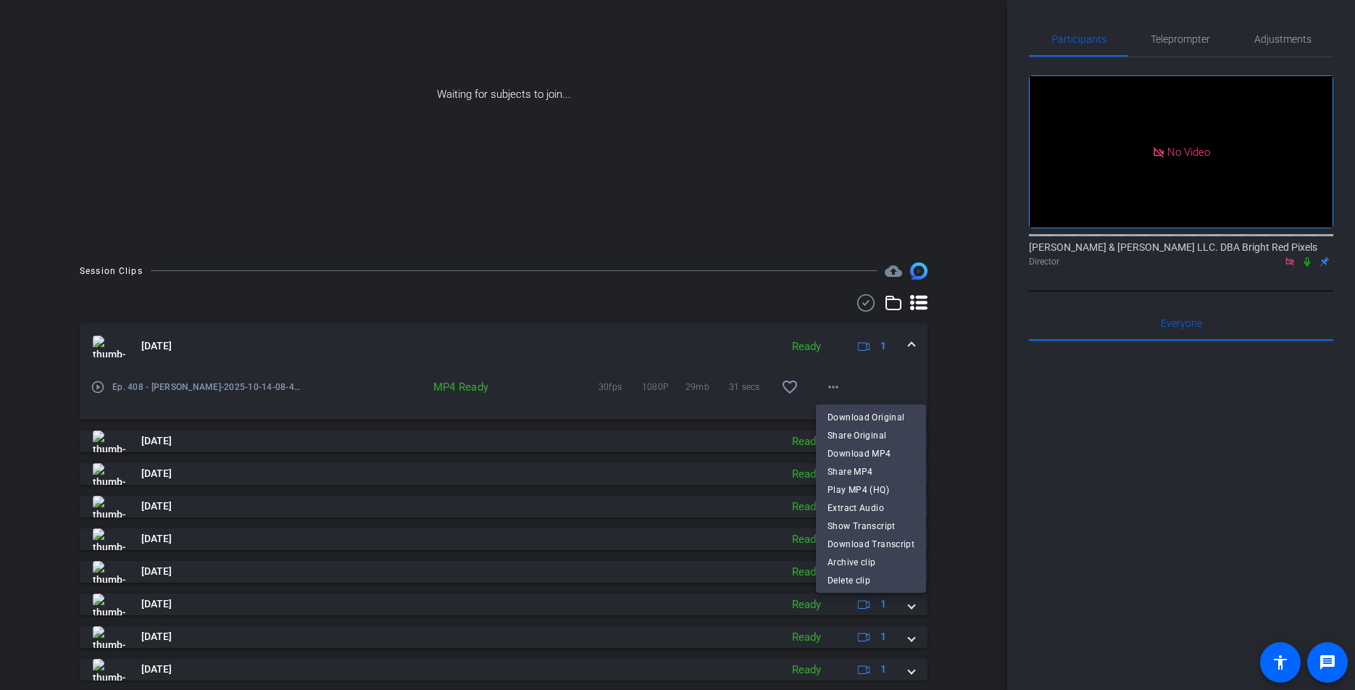
click at [982, 435] on div at bounding box center [677, 345] width 1355 height 690
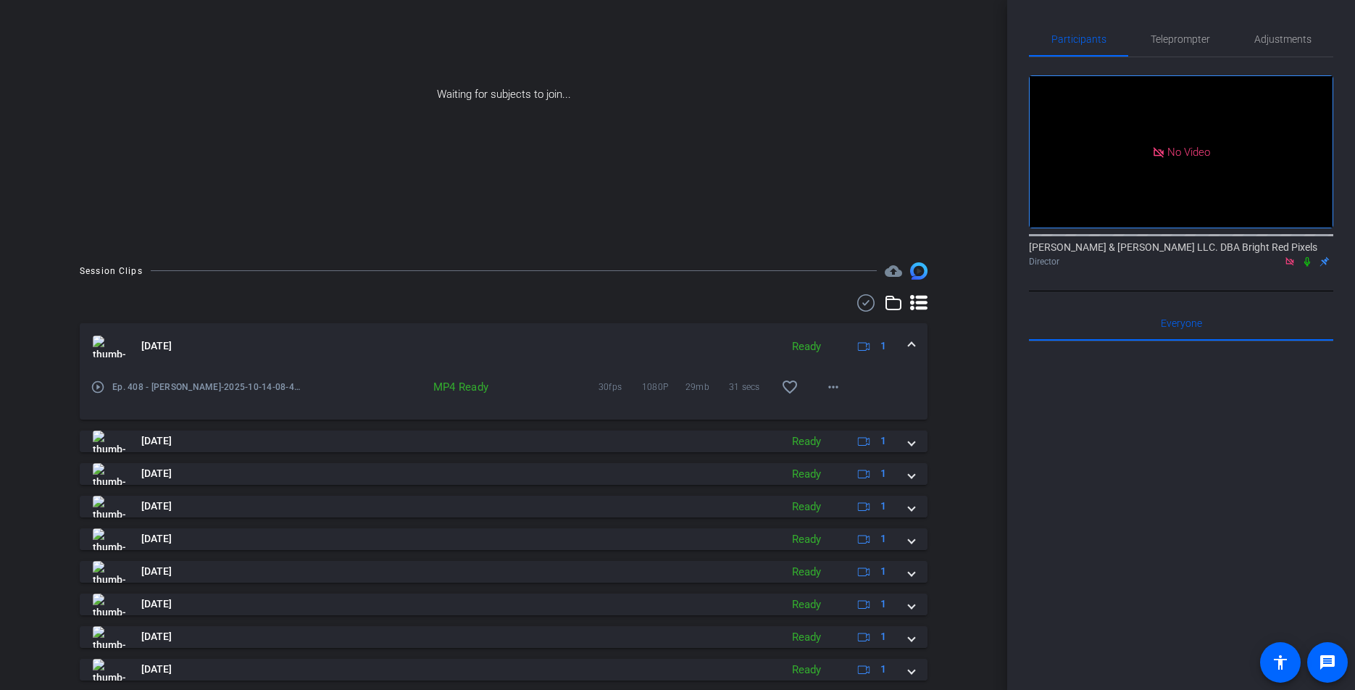
scroll to position [196, 0]
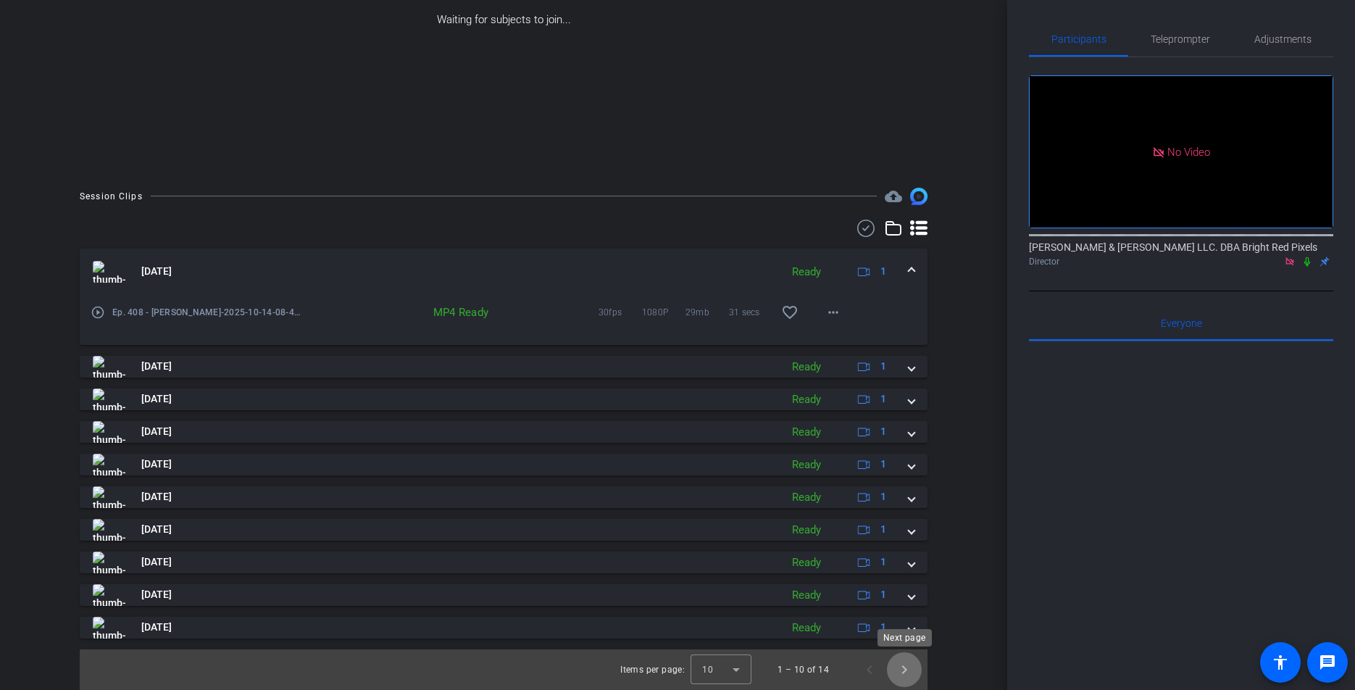
click at [906, 674] on span "Next page" at bounding box center [904, 669] width 35 height 35
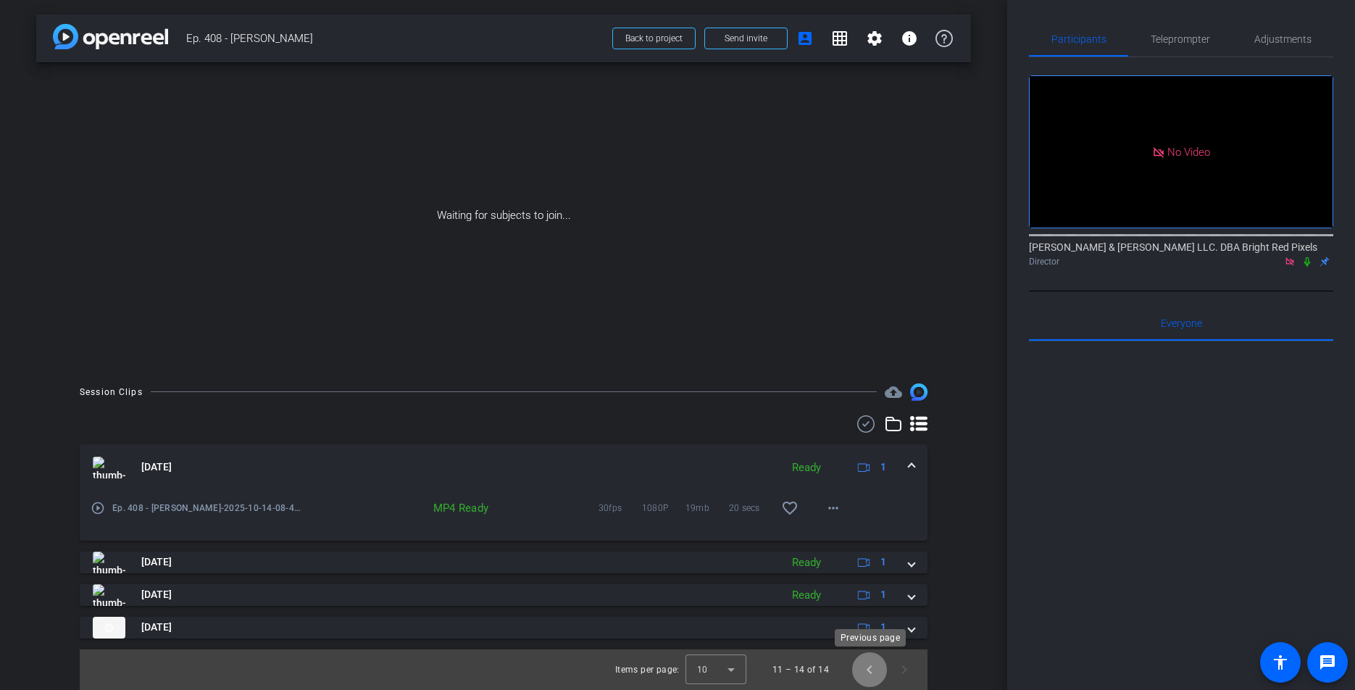
drag, startPoint x: 866, startPoint y: 661, endPoint x: 877, endPoint y: 628, distance: 35.3
click at [866, 661] on span "Previous page" at bounding box center [869, 669] width 35 height 35
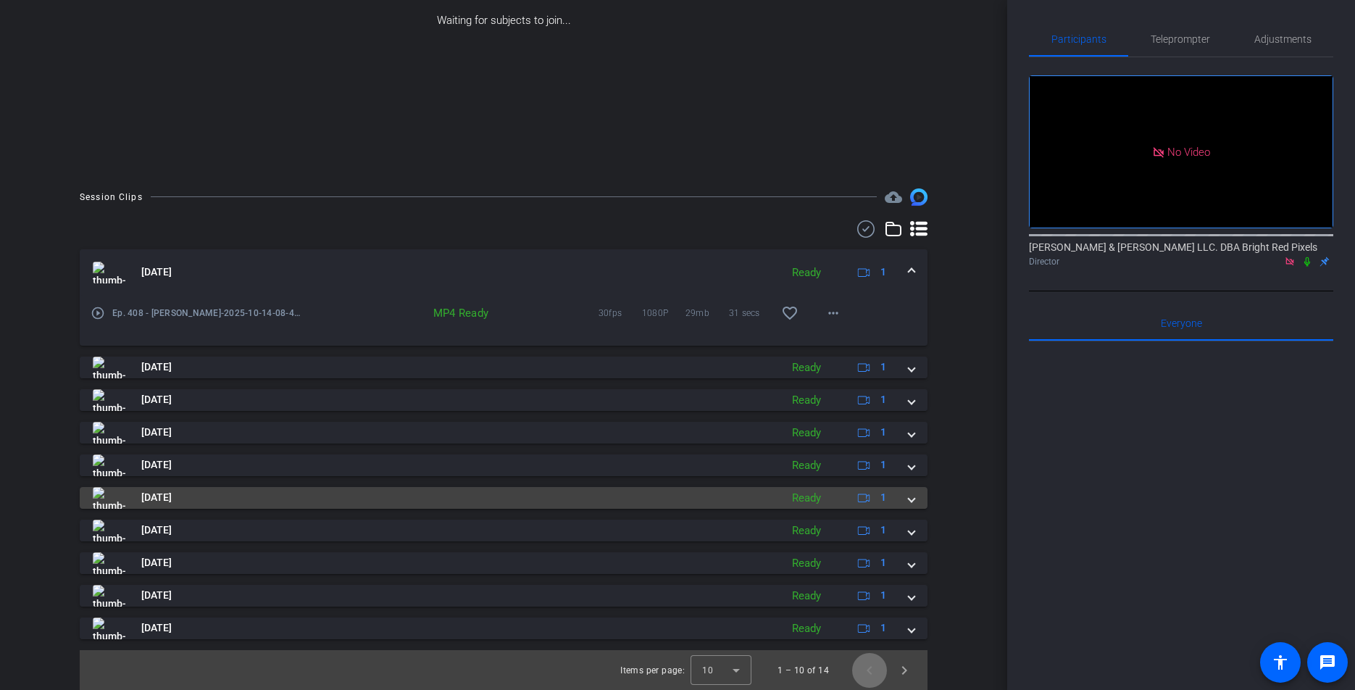
scroll to position [196, 0]
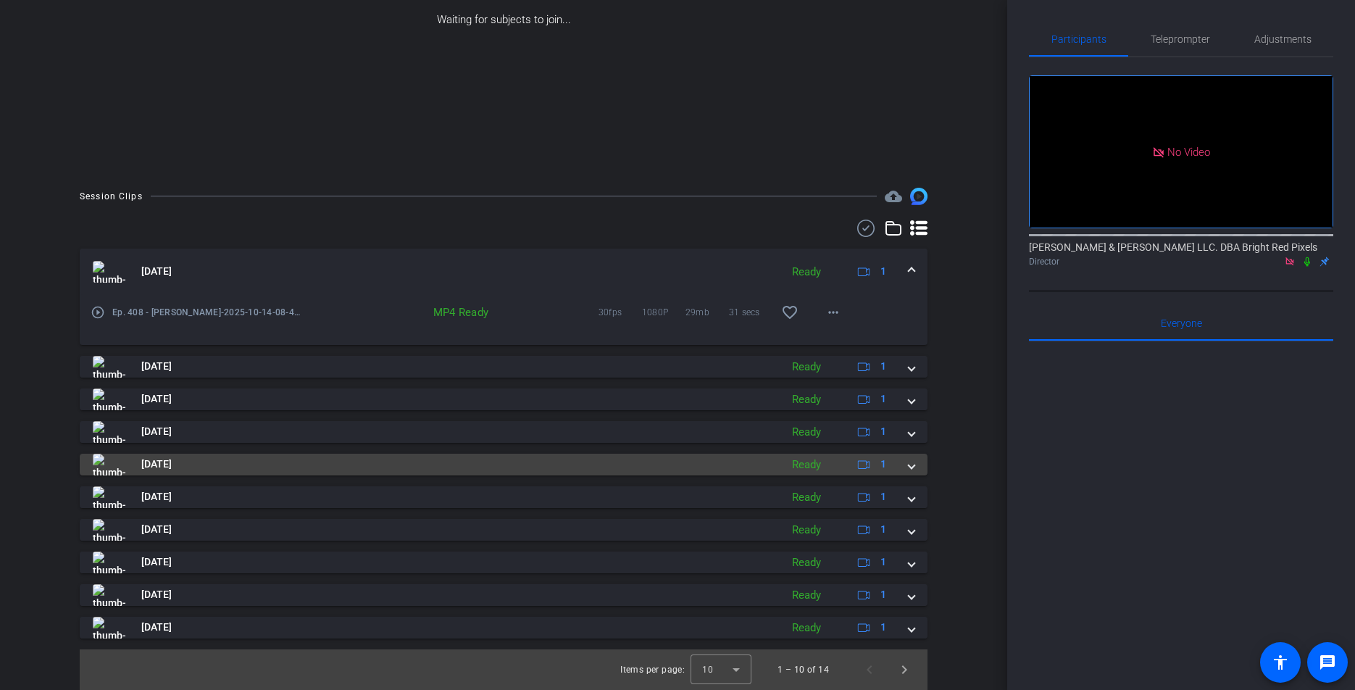
click at [916, 464] on mat-expansion-panel-header "Oct 14, 2025 Ready 1" at bounding box center [503, 464] width 847 height 22
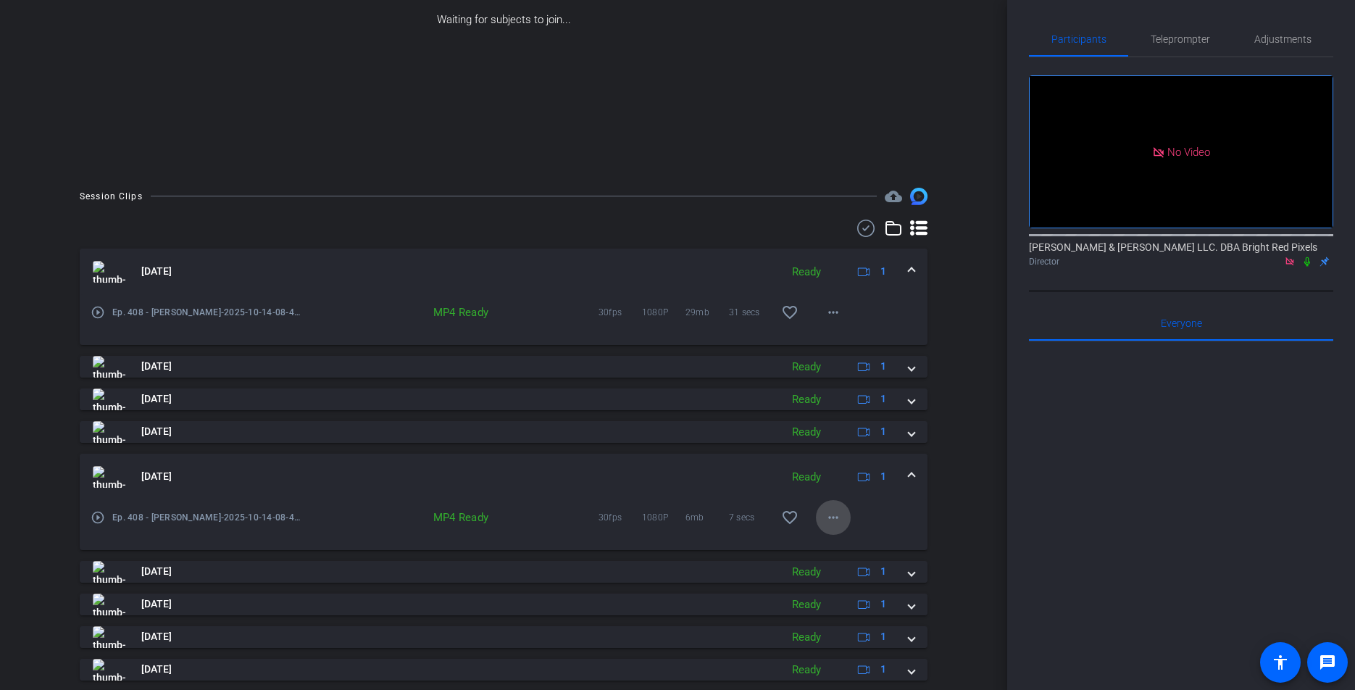
click at [836, 514] on mat-icon "more_horiz" at bounding box center [832, 516] width 17 height 17
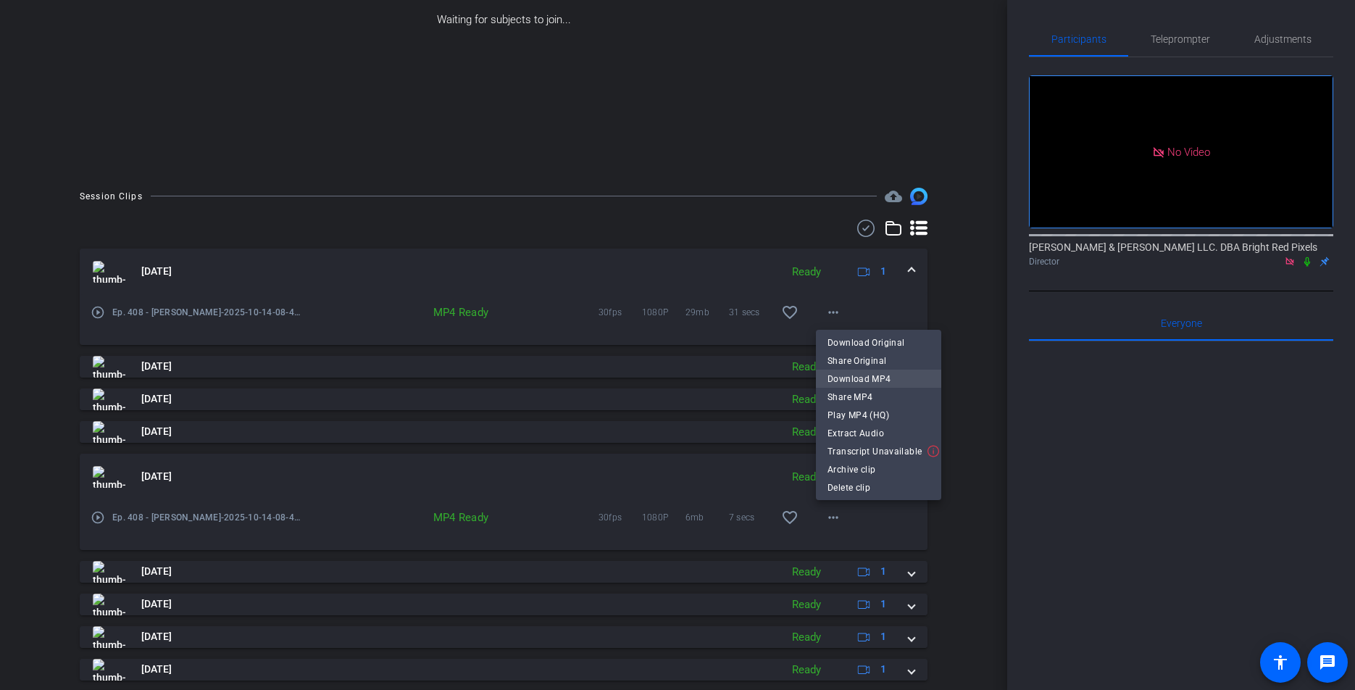
click at [875, 374] on span "Download MP4" at bounding box center [878, 378] width 102 height 17
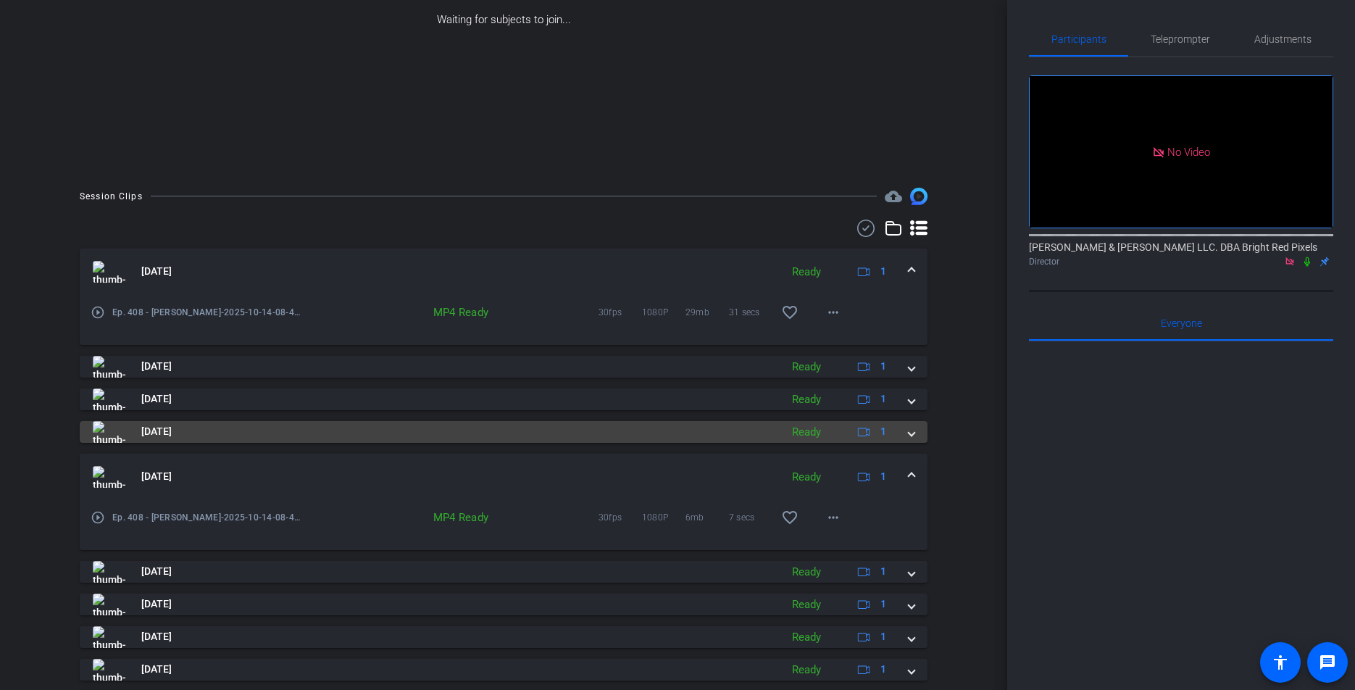
click at [910, 432] on span at bounding box center [911, 431] width 6 height 15
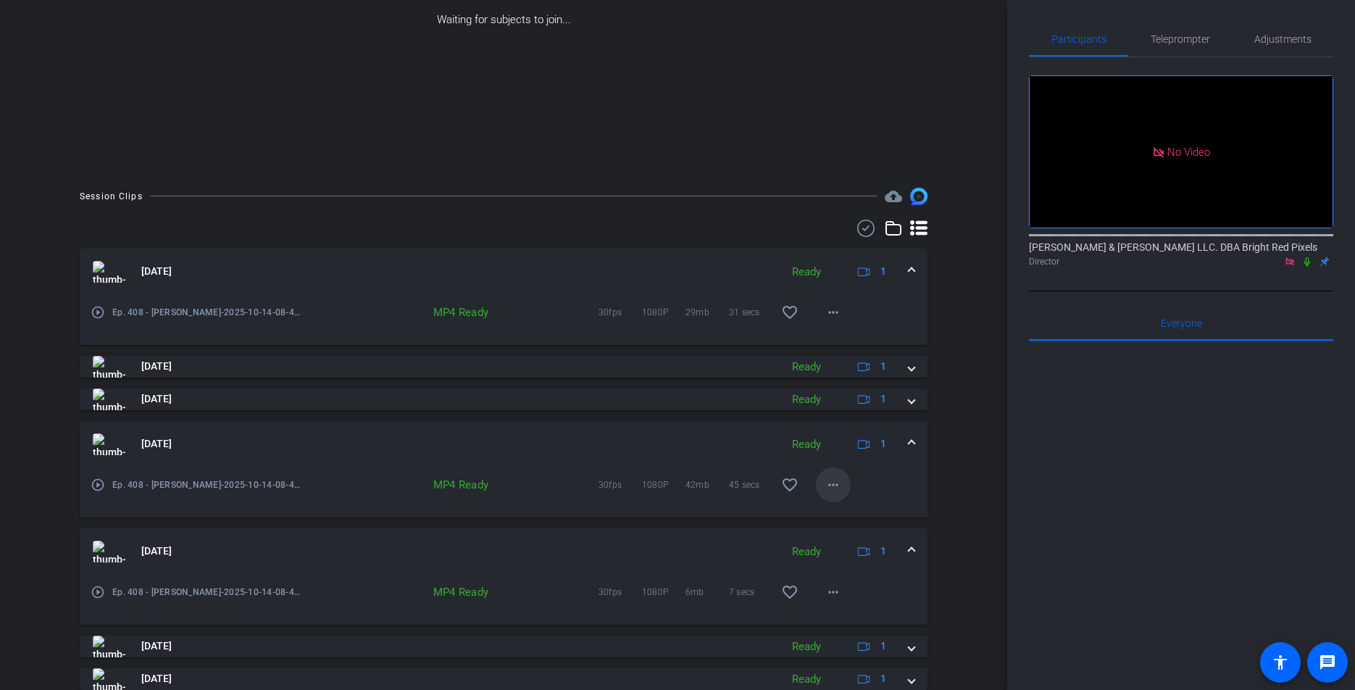
click at [828, 481] on mat-icon "more_horiz" at bounding box center [832, 484] width 17 height 17
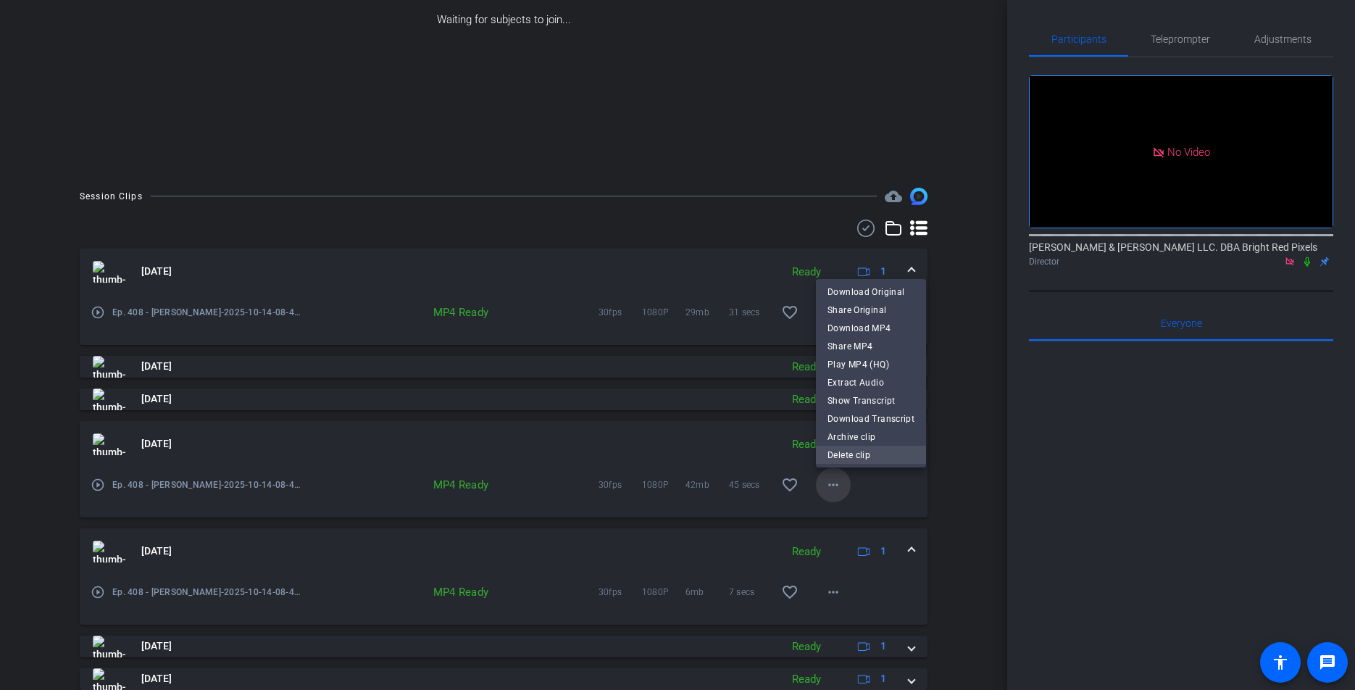
scroll to position [0, 0]
click at [845, 332] on span "Download MP4" at bounding box center [870, 327] width 87 height 17
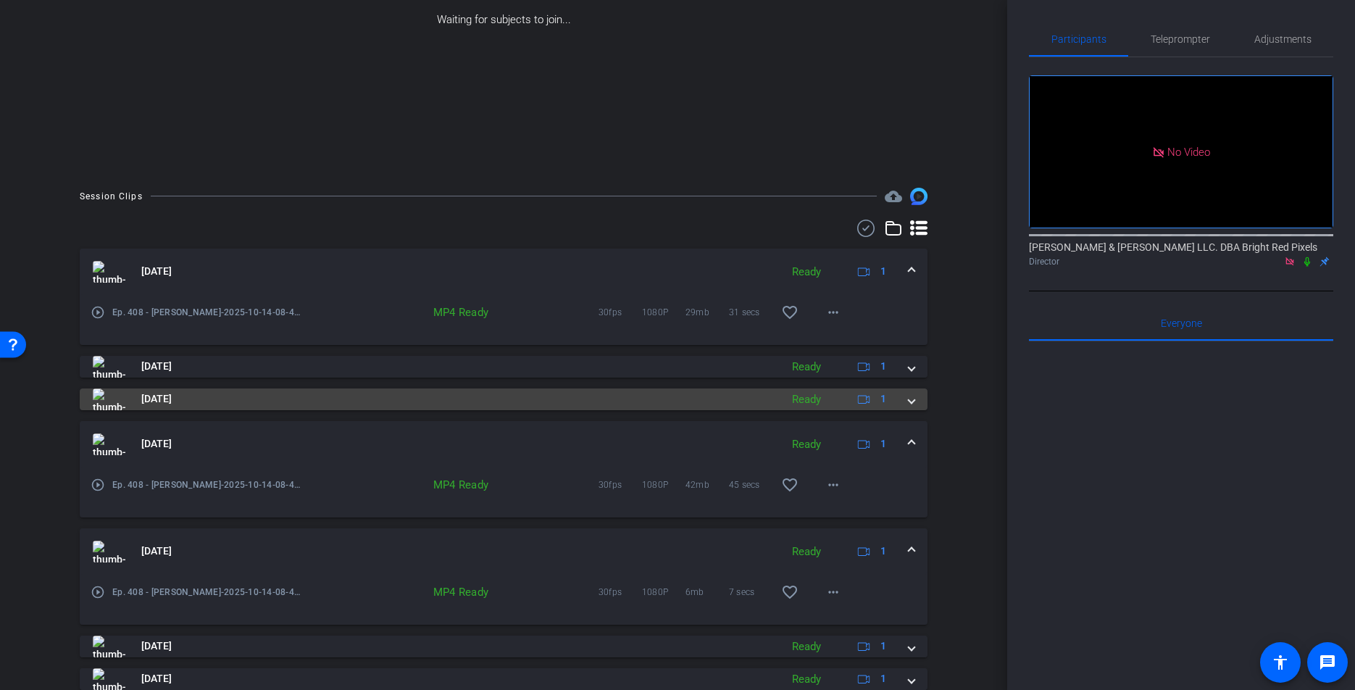
click at [917, 397] on mat-expansion-panel-header "Oct 14, 2025 Ready 1" at bounding box center [503, 399] width 847 height 22
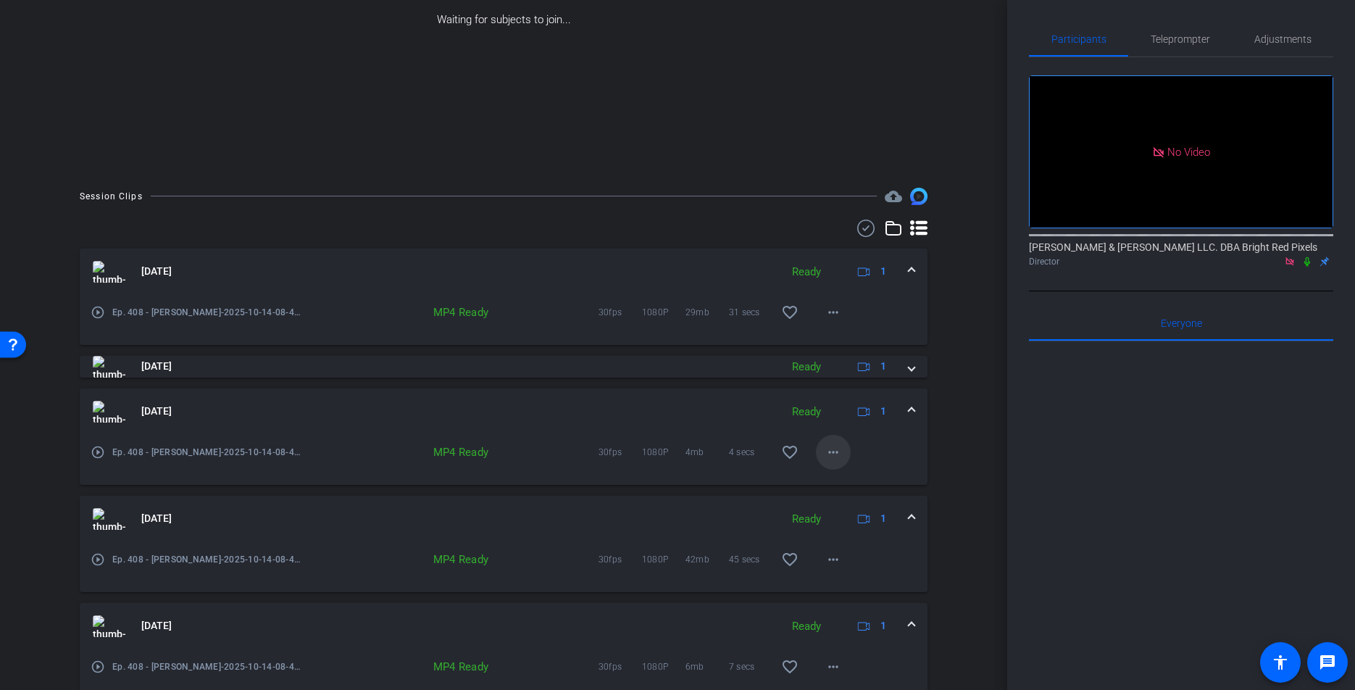
click at [823, 453] on span at bounding box center [833, 452] width 35 height 35
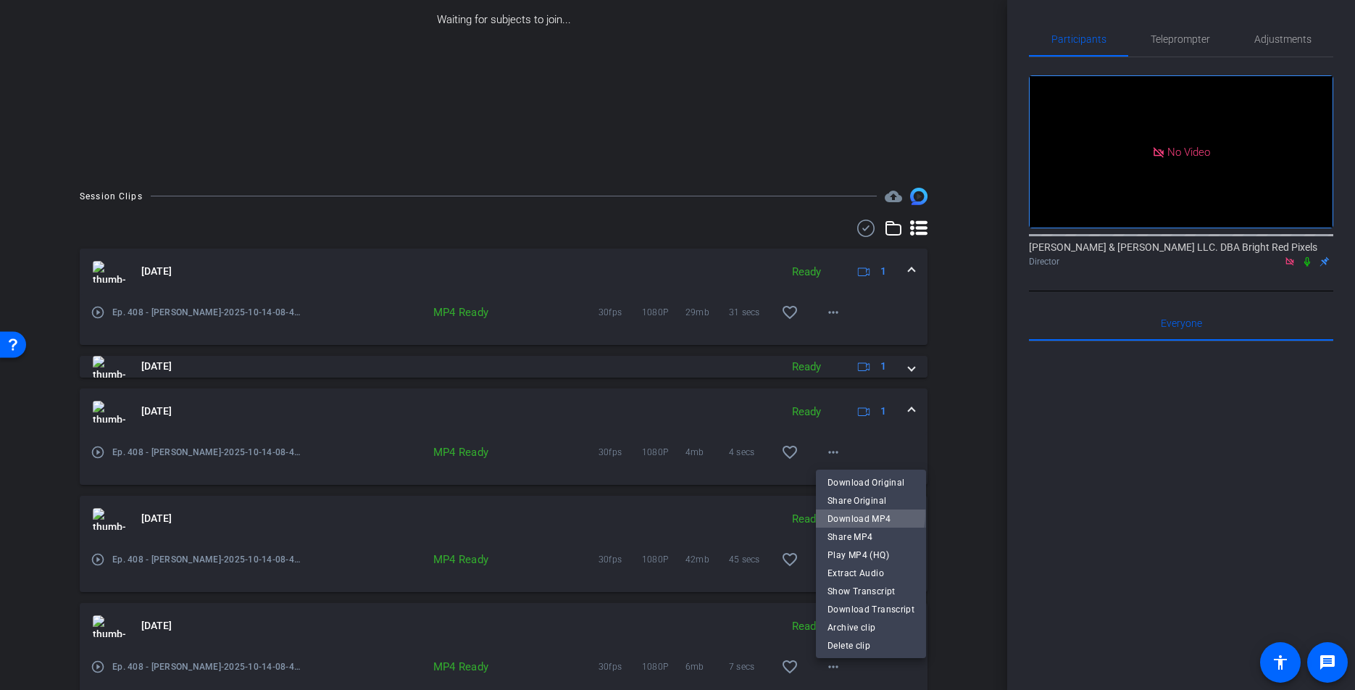
click at [857, 514] on span "Download MP4" at bounding box center [870, 518] width 87 height 17
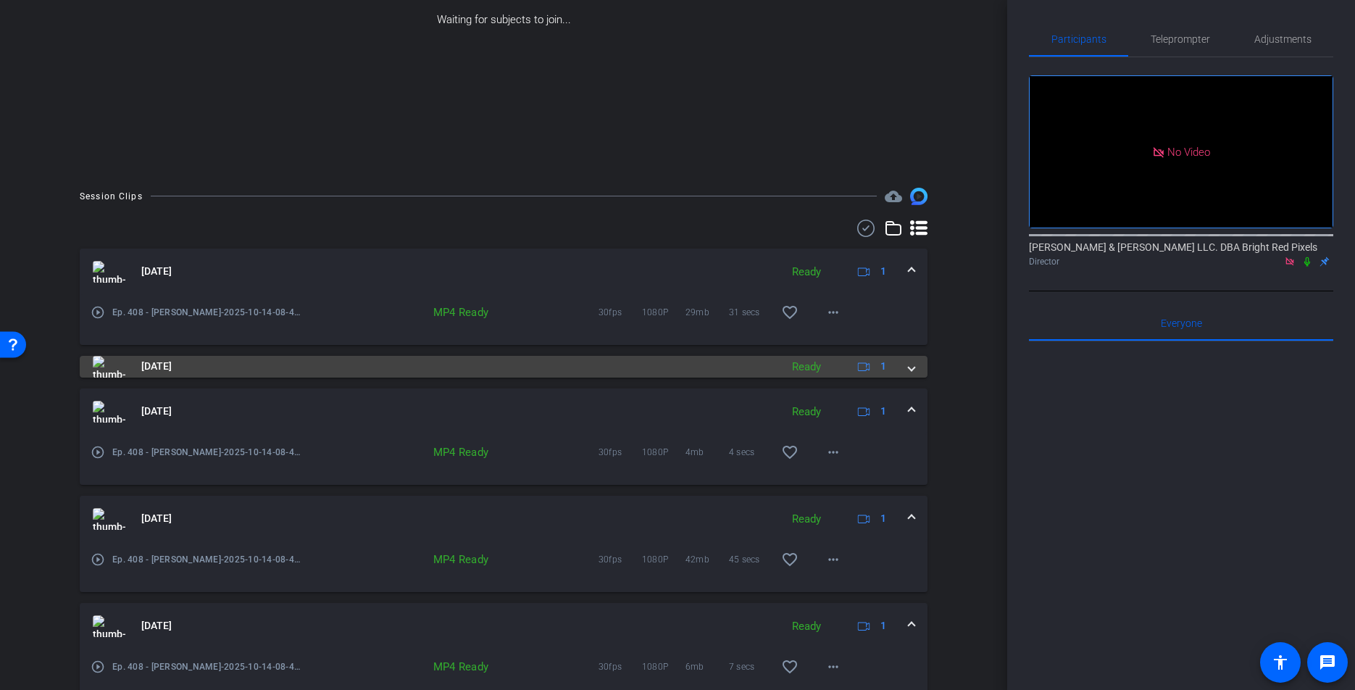
click at [912, 366] on span at bounding box center [911, 366] width 6 height 15
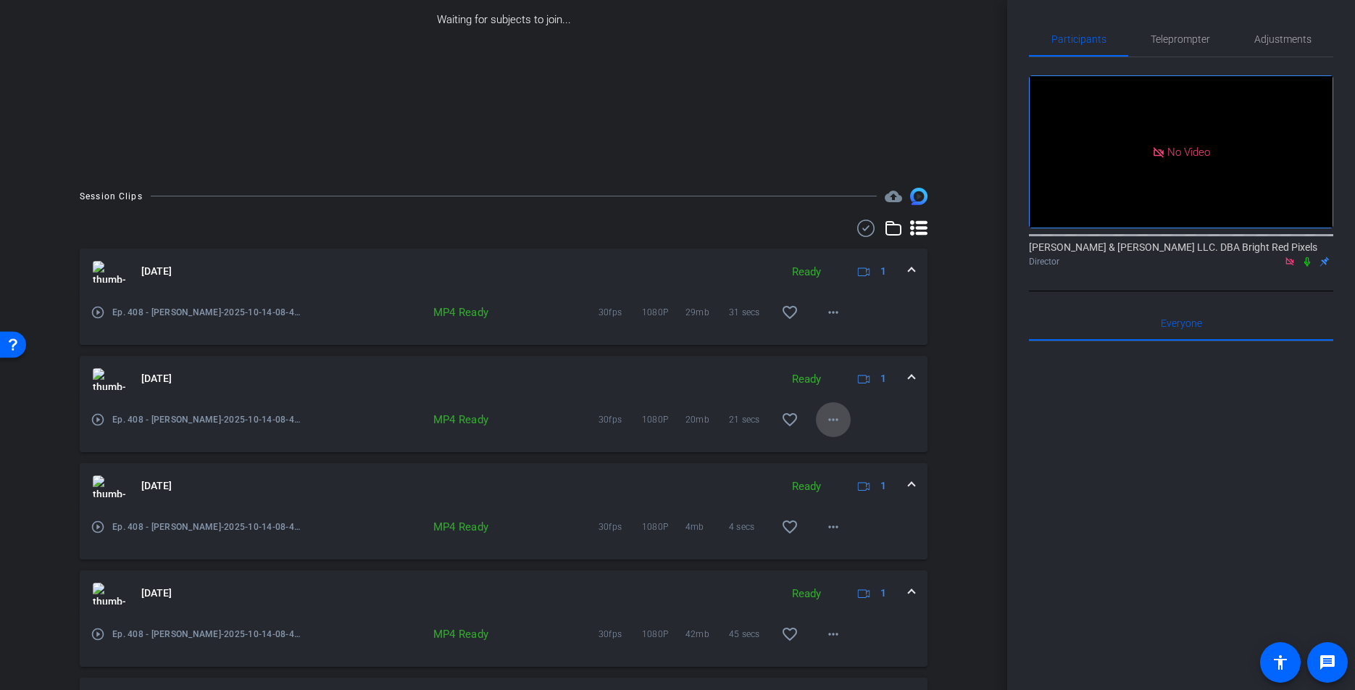
click at [829, 419] on mat-icon "more_horiz" at bounding box center [832, 419] width 17 height 17
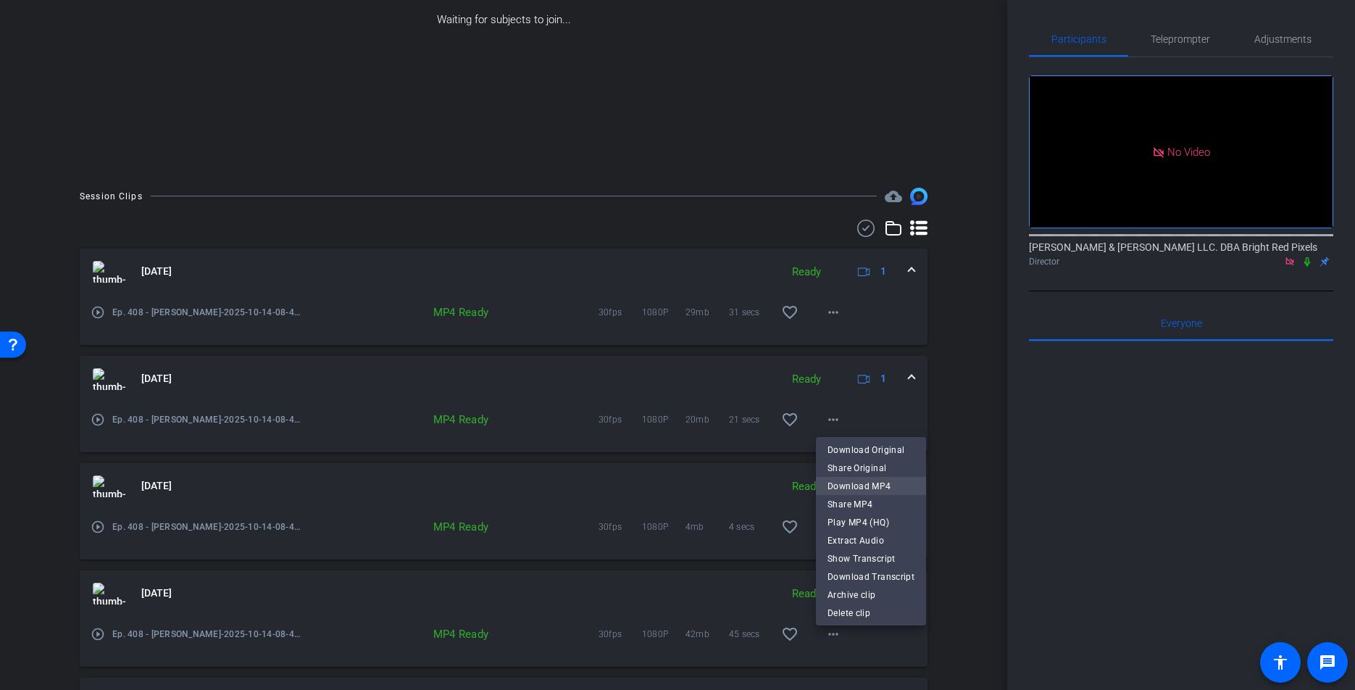
click at [866, 482] on span "Download MP4" at bounding box center [870, 485] width 87 height 17
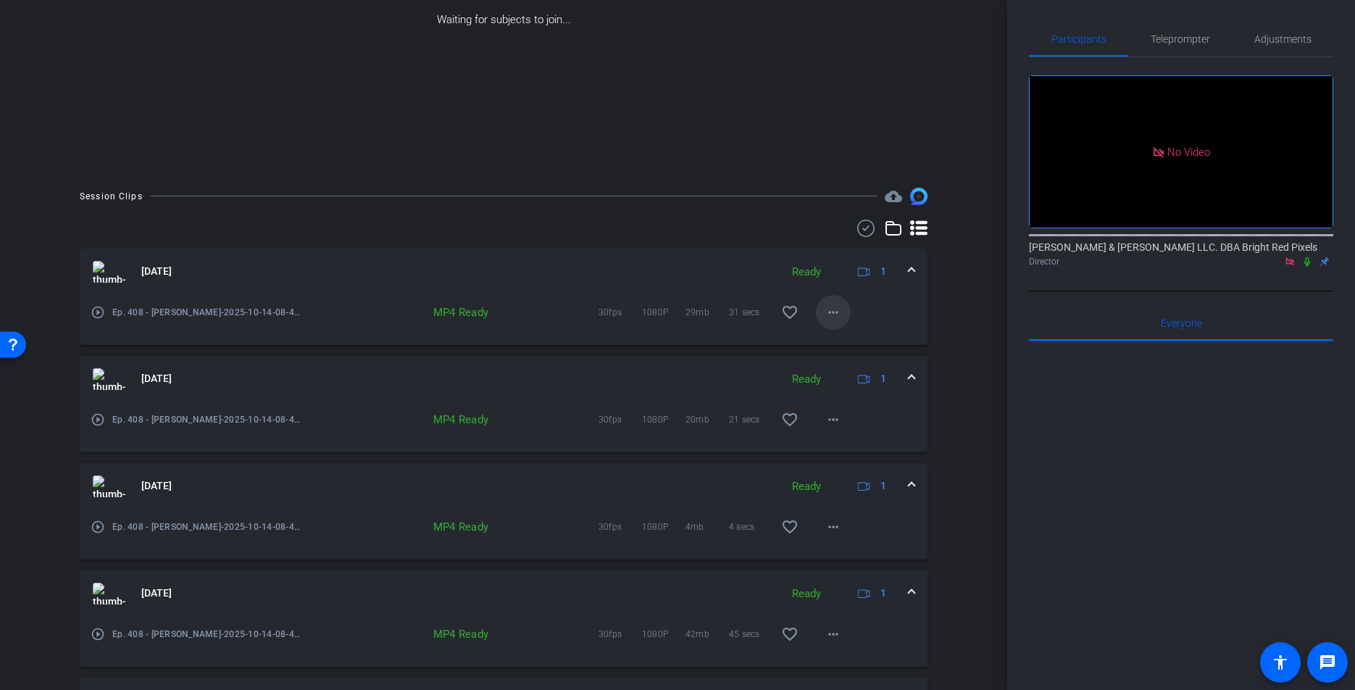
click at [835, 311] on mat-icon "more_horiz" at bounding box center [832, 312] width 17 height 17
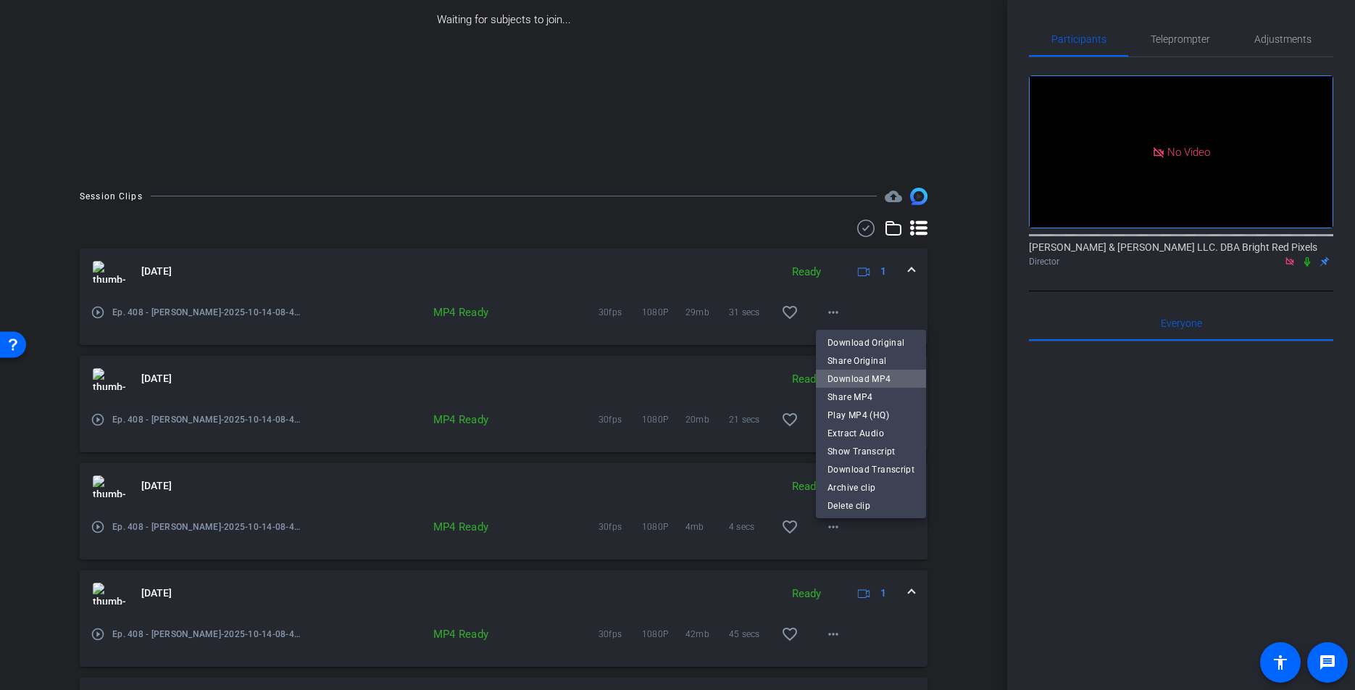
click at [901, 376] on span "Download MP4" at bounding box center [870, 378] width 87 height 17
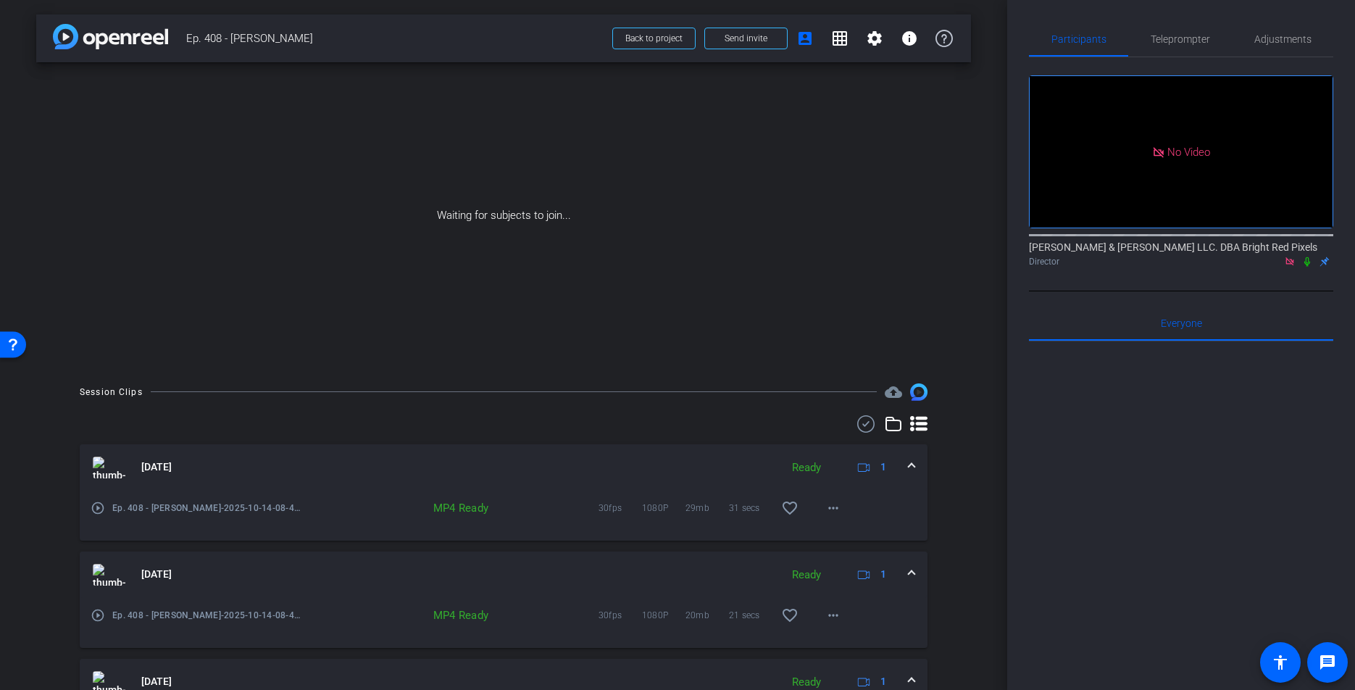
click at [574, 285] on div "Waiting for subjects to join..." at bounding box center [503, 215] width 934 height 306
click at [639, 41] on span "Back to project" at bounding box center [653, 38] width 57 height 10
